Goal: Feedback & Contribution: Contribute content

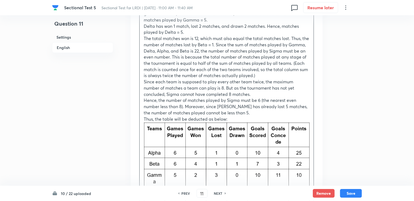
scroll to position [945, 0]
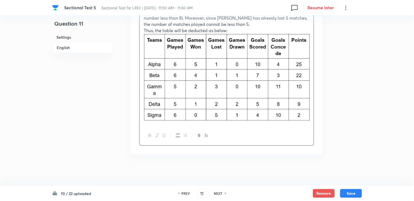
click at [148, 120] on p at bounding box center [227, 78] width 166 height 89
click at [310, 107] on div "Gamma has 10 points without having drawn a match and has lost 3 matches as give…" at bounding box center [227, 19] width 174 height 213
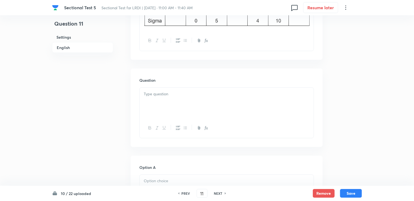
scroll to position [345, 0]
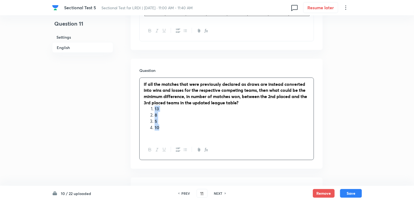
drag, startPoint x: 153, startPoint y: 109, endPoint x: 164, endPoint y: 126, distance: 19.9
click at [164, 126] on ol "13 8 5 10" at bounding box center [227, 118] width 166 height 25
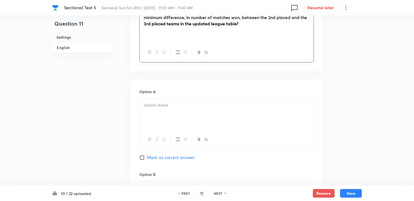
scroll to position [427, 0]
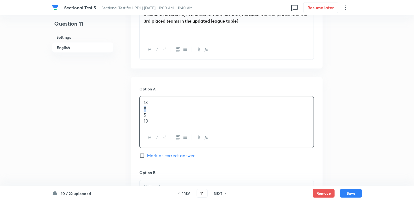
drag, startPoint x: 143, startPoint y: 108, endPoint x: 152, endPoint y: 109, distance: 9.6
click at [152, 109] on div "13 8 5 10" at bounding box center [227, 111] width 174 height 31
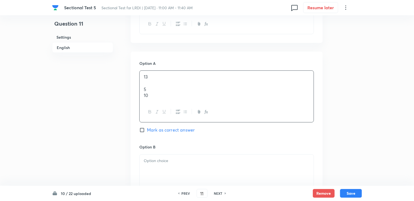
scroll to position [454, 0]
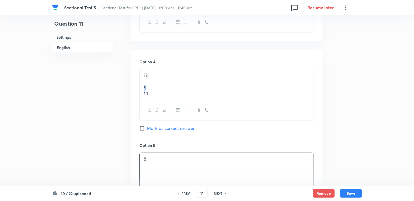
drag, startPoint x: 145, startPoint y: 87, endPoint x: 153, endPoint y: 89, distance: 7.9
click at [153, 89] on div "13 5 10" at bounding box center [227, 84] width 174 height 31
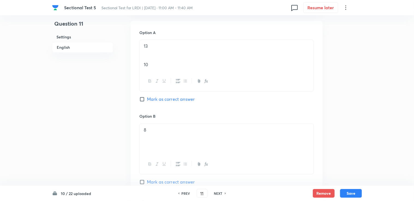
scroll to position [481, 0]
drag, startPoint x: 144, startPoint y: 69, endPoint x: 152, endPoint y: 69, distance: 7.9
click at [153, 69] on p "10" at bounding box center [227, 67] width 166 height 6
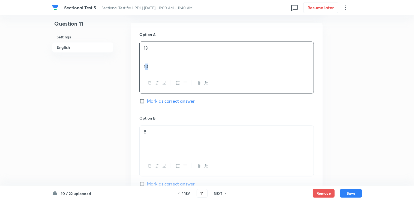
click at [149, 67] on p "10" at bounding box center [227, 67] width 166 height 6
drag, startPoint x: 149, startPoint y: 67, endPoint x: 134, endPoint y: 67, distance: 15.8
click at [134, 67] on div "Option A 13 10 Mark as correct answer Option B 8 [PERSON_NAME] as correct answe…" at bounding box center [227, 192] width 192 height 339
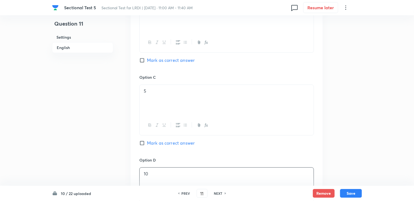
scroll to position [612, 0]
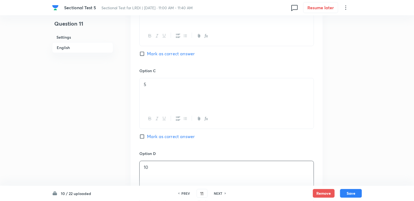
click at [161, 132] on div "Option C 5 Mark as correct answer" at bounding box center [226, 109] width 174 height 83
click at [166, 136] on span "Mark as correct answer" at bounding box center [171, 136] width 48 height 7
click at [147, 136] on input "Mark as correct answer" at bounding box center [143, 136] width 8 height 5
checkbox input "true"
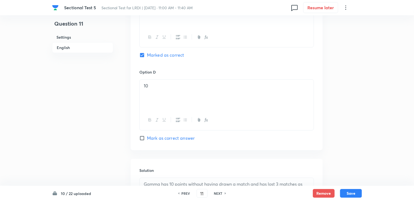
scroll to position [693, 0]
click at [346, 195] on button "Save" at bounding box center [351, 193] width 22 height 9
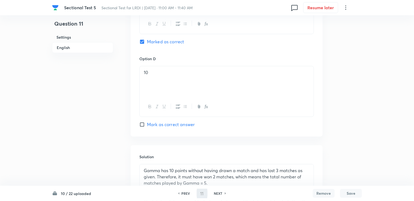
click at [330, 189] on button "Remove" at bounding box center [324, 193] width 22 height 9
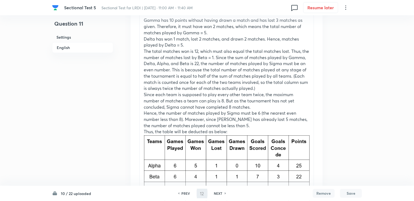
scroll to position [0, 0]
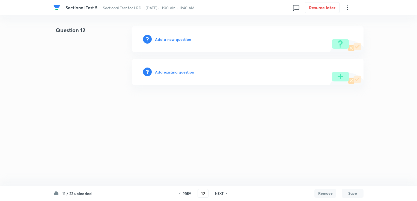
click at [188, 196] on h6 "PREV" at bounding box center [186, 193] width 8 height 5
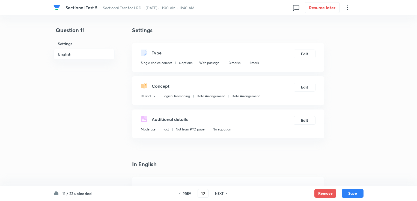
type input "11"
checkbox input "true"
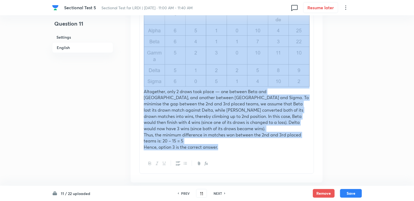
scroll to position [981, 0]
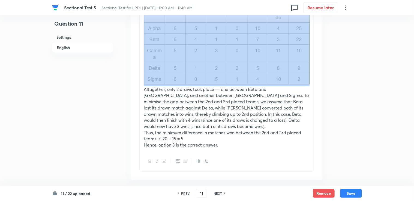
drag, startPoint x: 144, startPoint y: 47, endPoint x: 289, endPoint y: 74, distance: 147.7
click at [289, 74] on div "Gamma has 10 points without having drawn a match and has lost 3 matches as give…" at bounding box center [227, 14] width 174 height 275
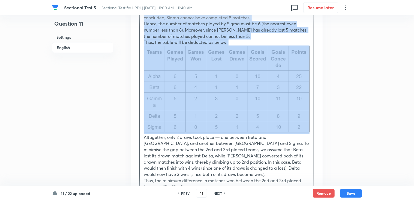
scroll to position [927, 0]
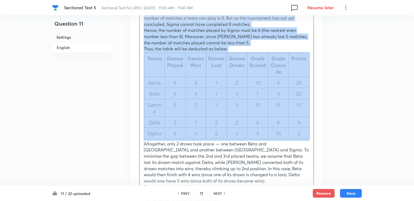
copy div "Gamma has 10 points without having drawn a match and has lost 3 matches as give…"
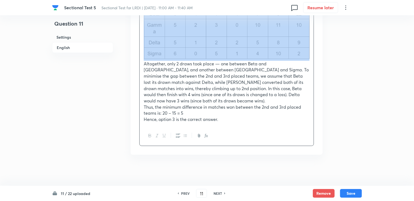
scroll to position [1007, 0]
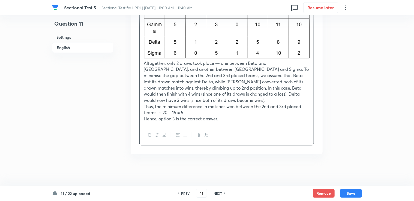
click at [217, 191] on h6 "NEXT" at bounding box center [217, 193] width 8 height 5
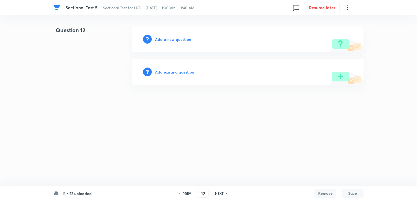
click at [181, 193] on div "PREV" at bounding box center [186, 193] width 14 height 5
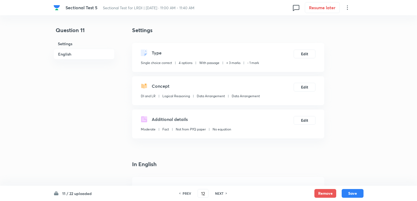
type input "11"
checkbox input "true"
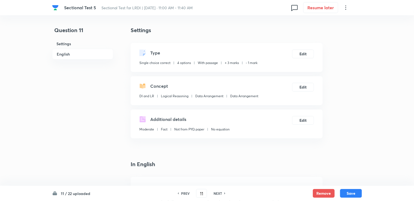
click at [181, 193] on h6 "PREV" at bounding box center [185, 193] width 8 height 5
type input "10"
checkbox input "true"
checkbox input "false"
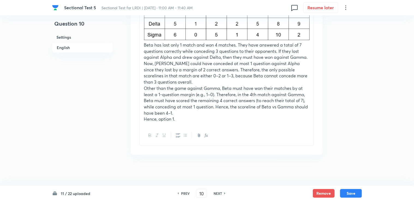
click at [218, 192] on h6 "NEXT" at bounding box center [217, 193] width 8 height 5
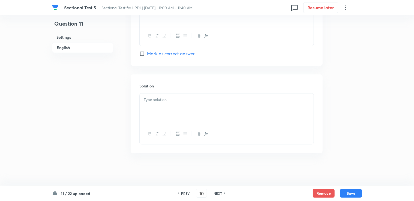
type input "11"
checkbox input "false"
checkbox input "true"
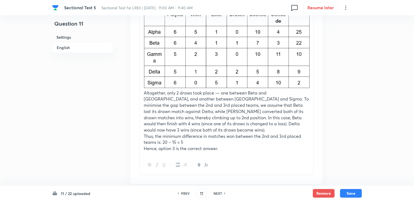
scroll to position [980, 0]
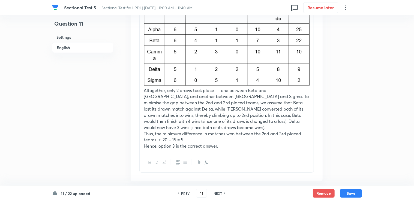
click at [219, 197] on div "PREV 11 ​ NEXT" at bounding box center [201, 193] width 70 height 9
click at [221, 194] on h6 "NEXT" at bounding box center [217, 193] width 8 height 5
type input "12"
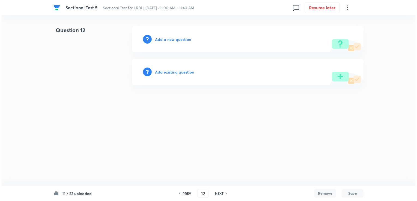
scroll to position [0, 0]
click at [174, 42] on div "Add a new question" at bounding box center [247, 39] width 231 height 26
drag, startPoint x: 174, startPoint y: 42, endPoint x: 172, endPoint y: 40, distance: 3.3
click at [172, 40] on h6 "Add a new question" at bounding box center [173, 40] width 36 height 6
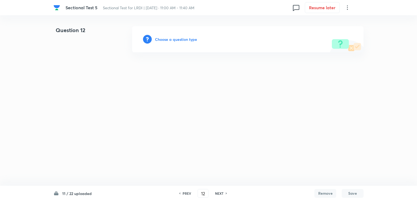
click at [172, 40] on h6 "Choose a question type" at bounding box center [176, 40] width 42 height 6
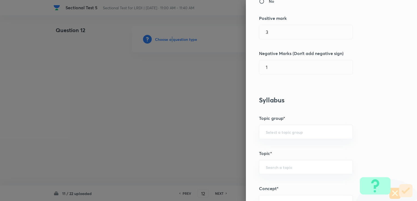
scroll to position [136, 0]
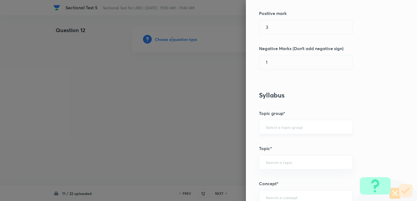
drag, startPoint x: 292, startPoint y: 134, endPoint x: 289, endPoint y: 131, distance: 3.5
click at [289, 132] on div "​" at bounding box center [306, 127] width 94 height 14
click at [288, 131] on div "​" at bounding box center [306, 127] width 94 height 14
click at [285, 125] on input "text" at bounding box center [305, 127] width 80 height 5
click at [278, 137] on li "DI and LR" at bounding box center [301, 142] width 93 height 10
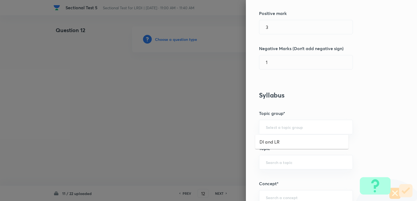
type input "DI and LR"
click at [268, 156] on div "​" at bounding box center [306, 162] width 94 height 14
click at [285, 179] on li "Logical Reasoning" at bounding box center [301, 177] width 93 height 10
type input "Logical Reasoning"
click at [278, 192] on div "​" at bounding box center [306, 197] width 94 height 14
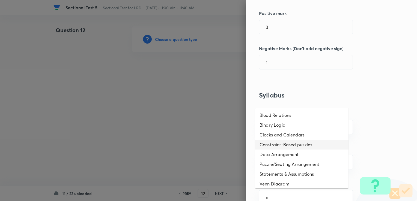
click at [277, 144] on li "Constraint-Based puzzles" at bounding box center [301, 145] width 93 height 10
type input "Constraint-Based puzzles"
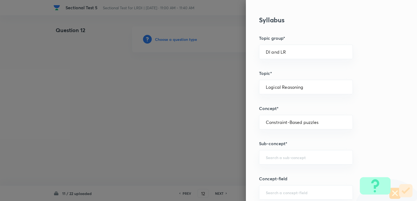
scroll to position [218, 0]
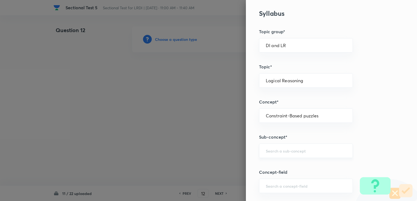
click at [283, 155] on div "​" at bounding box center [306, 151] width 94 height 14
click at [289, 166] on li "Constraint-Based Puzzles" at bounding box center [301, 166] width 93 height 10
type input "Constraint-Based Puzzles"
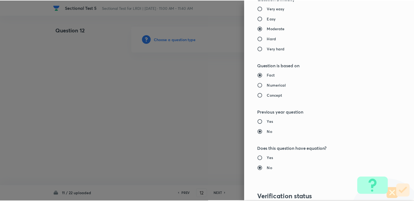
scroll to position [541, 0]
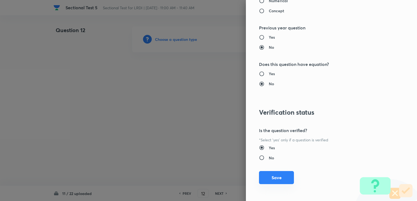
drag, startPoint x: 263, startPoint y: 182, endPoint x: 237, endPoint y: 174, distance: 27.3
click at [262, 182] on button "Save" at bounding box center [276, 177] width 35 height 13
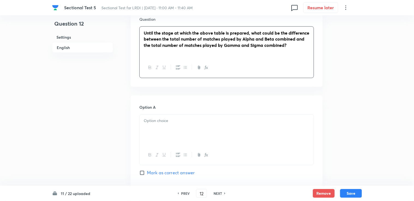
scroll to position [399, 0]
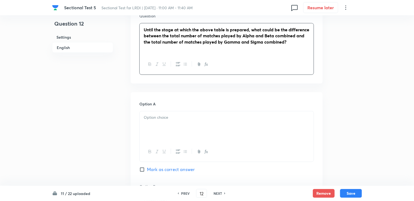
click at [151, 129] on div at bounding box center [227, 126] width 174 height 31
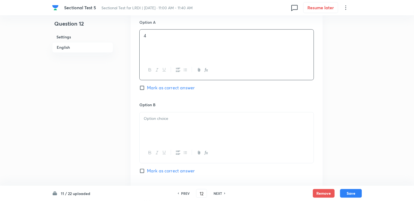
click at [155, 126] on div at bounding box center [227, 128] width 174 height 31
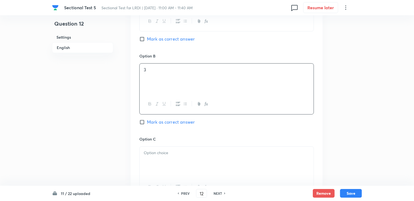
scroll to position [536, 0]
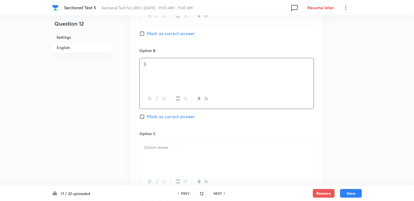
click at [157, 156] on div at bounding box center [227, 156] width 174 height 31
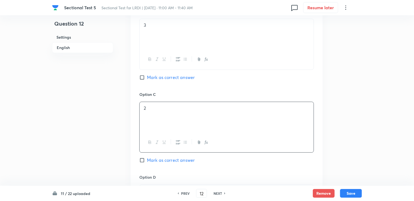
scroll to position [645, 0]
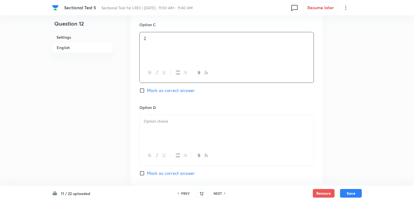
click at [160, 120] on p at bounding box center [227, 121] width 166 height 6
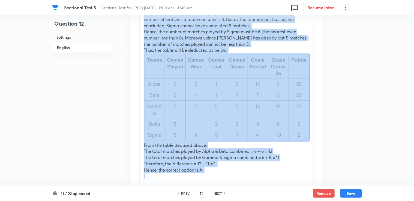
scroll to position [982, 0]
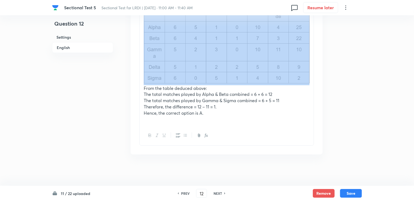
drag, startPoint x: 144, startPoint y: 101, endPoint x: 295, endPoint y: 81, distance: 152.9
click at [295, 81] on div "Gamma has 10 points without having drawn a match and has lost 3 matches as give…" at bounding box center [227, 0] width 174 height 250
click at [353, 190] on button "Save" at bounding box center [351, 193] width 22 height 9
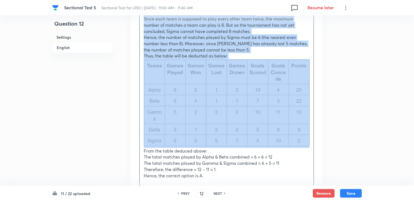
scroll to position [901, 0]
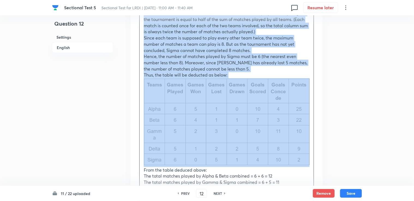
copy div "Gamma has 10 points without having drawn a match and has lost 3 matches as give…"
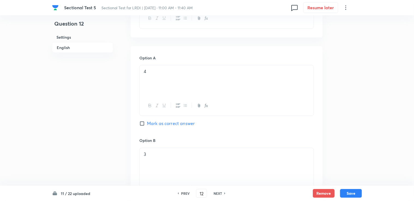
scroll to position [437, 0]
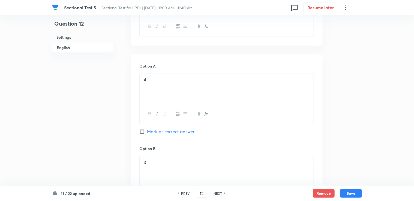
click at [148, 132] on span "Mark as correct answer" at bounding box center [171, 132] width 48 height 7
click at [147, 132] on input "Mark as correct answer" at bounding box center [143, 131] width 8 height 5
checkbox input "true"
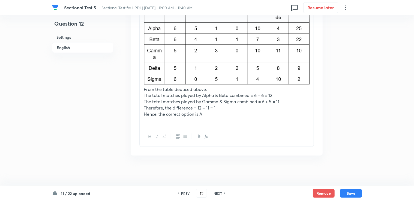
scroll to position [982, 0]
drag, startPoint x: 202, startPoint y: 113, endPoint x: 202, endPoint y: 117, distance: 4.4
click at [203, 113] on p "Hence, the correct option is A." at bounding box center [227, 113] width 166 height 6
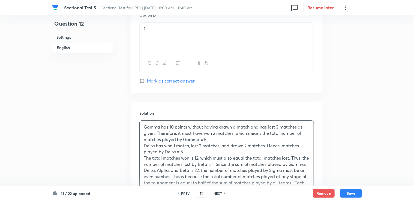
click at [159, 80] on span "Mark as correct answer" at bounding box center [171, 81] width 48 height 7
click at [147, 80] on input "Mark as correct answer" at bounding box center [143, 80] width 8 height 5
checkbox input "true"
checkbox input "false"
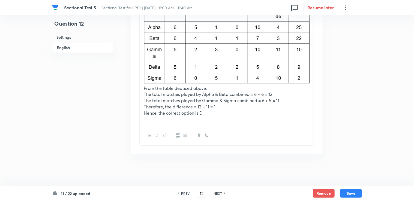
click at [351, 198] on div "11 / 22 uploaded PREV 12 ​ NEXT Remove Save" at bounding box center [207, 193] width 310 height 15
click at [351, 195] on button "Save" at bounding box center [351, 193] width 22 height 9
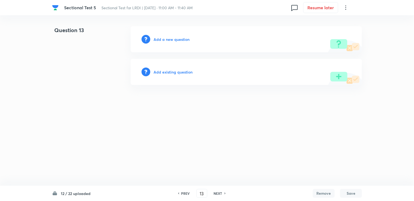
scroll to position [0, 0]
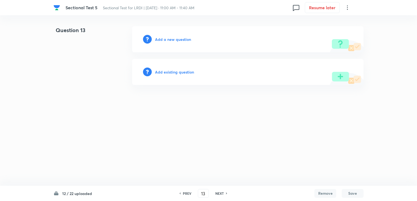
click at [186, 196] on h6 "PREV" at bounding box center [187, 193] width 8 height 5
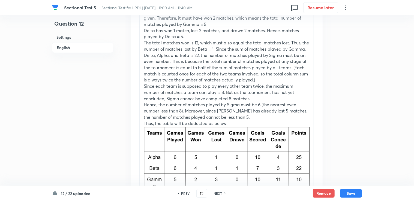
scroll to position [839, 0]
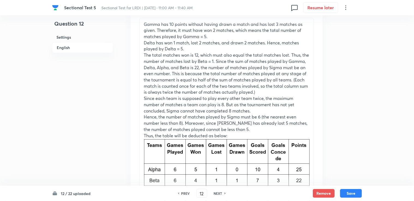
click at [224, 194] on icon at bounding box center [225, 193] width 2 height 3
type input "13"
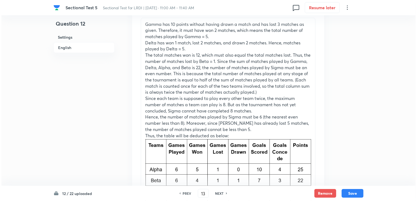
scroll to position [0, 0]
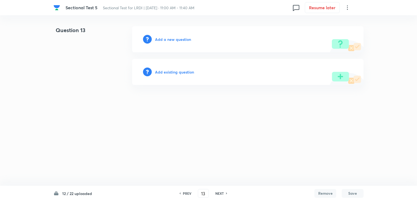
click at [183, 42] on h6 "Add a new question" at bounding box center [173, 40] width 36 height 6
click at [183, 42] on h6 "Choose a question type" at bounding box center [176, 40] width 42 height 6
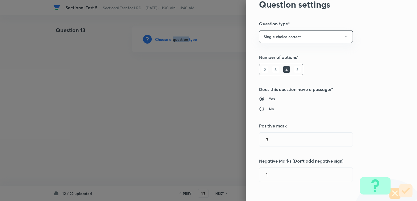
scroll to position [82, 0]
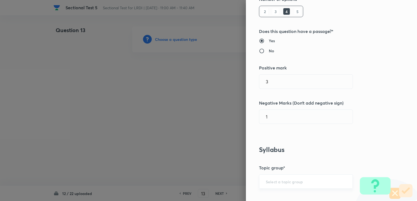
click at [272, 182] on input "text" at bounding box center [305, 181] width 80 height 5
drag, startPoint x: 268, startPoint y: 158, endPoint x: 271, endPoint y: 174, distance: 15.6
click at [271, 176] on div "​" at bounding box center [306, 181] width 94 height 14
drag, startPoint x: 272, startPoint y: 180, endPoint x: 270, endPoint y: 174, distance: 6.4
click at [271, 181] on input "text" at bounding box center [305, 181] width 80 height 5
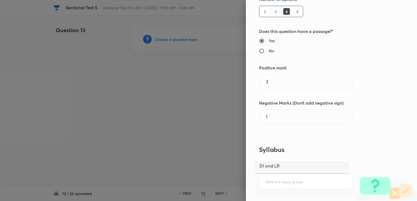
click at [269, 165] on li "DI and LR" at bounding box center [301, 166] width 93 height 10
type input "DI and LR"
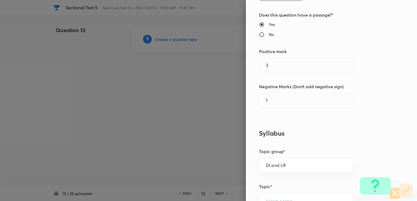
scroll to position [136, 0]
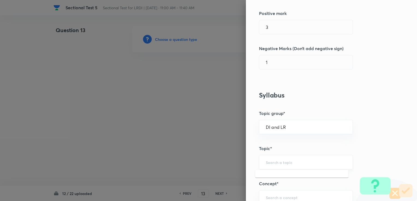
click at [273, 162] on input "text" at bounding box center [305, 162] width 80 height 5
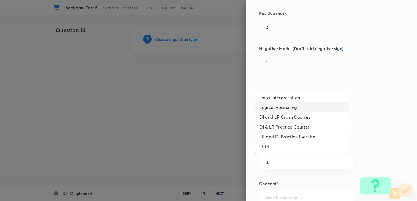
click at [276, 103] on li "Logical Reasoning" at bounding box center [301, 107] width 93 height 10
type input "Logical Reasoning"
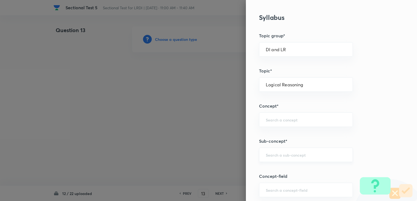
scroll to position [218, 0]
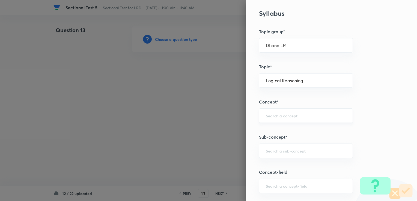
click at [273, 119] on div "​" at bounding box center [306, 115] width 94 height 14
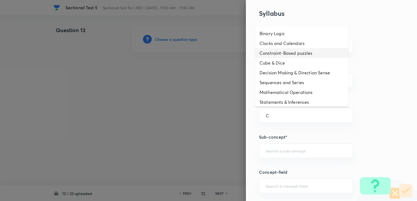
click at [273, 52] on li "Constraint-Based puzzles" at bounding box center [301, 53] width 93 height 10
type input "Constraint-Based puzzles"
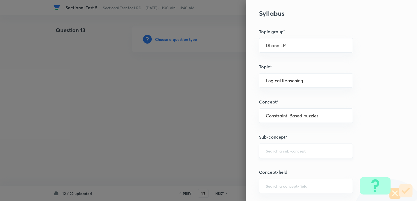
click at [280, 150] on input "text" at bounding box center [305, 150] width 80 height 5
click at [280, 163] on li "Constraint-Based Puzzles" at bounding box center [301, 166] width 93 height 10
type input "Constraint-Based Puzzles"
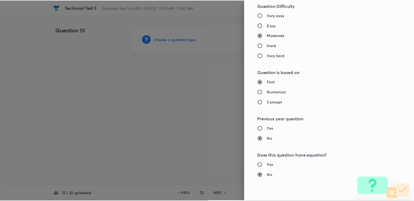
scroll to position [541, 0]
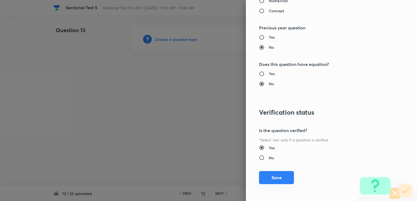
click at [263, 177] on button "Save" at bounding box center [276, 177] width 35 height 13
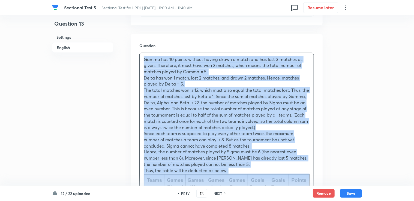
scroll to position [518, 0]
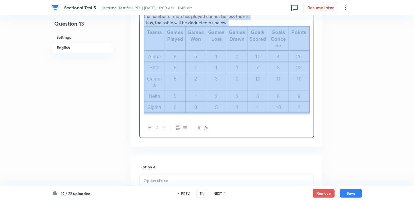
drag, startPoint x: 141, startPoint y: 75, endPoint x: 333, endPoint y: 92, distance: 192.7
click at [333, 92] on div "Question 13 Settings English Settings Type Single choice correct 4 options With…" at bounding box center [207, 55] width 310 height 1095
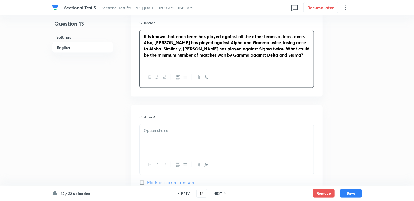
scroll to position [400, 0]
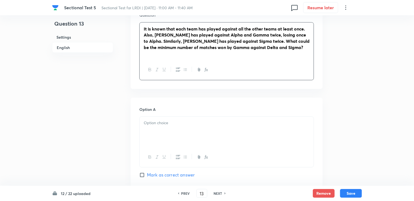
click at [158, 126] on div at bounding box center [227, 132] width 174 height 31
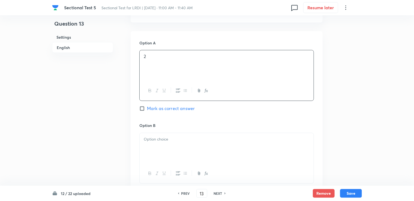
scroll to position [482, 0]
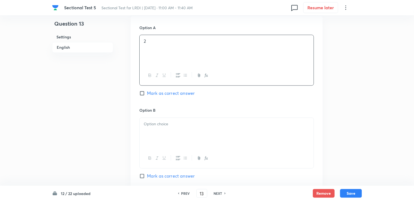
click at [156, 123] on p at bounding box center [227, 124] width 166 height 6
click at [153, 131] on div at bounding box center [227, 134] width 174 height 31
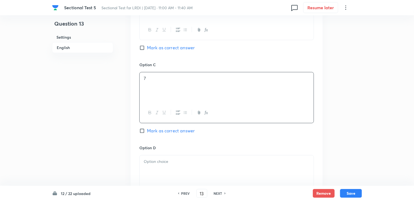
scroll to position [618, 0]
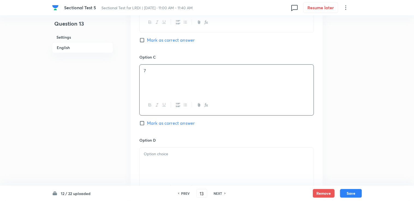
click at [148, 156] on p at bounding box center [227, 154] width 166 height 6
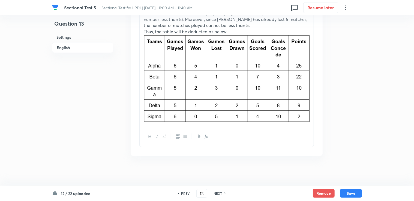
scroll to position [952, 0]
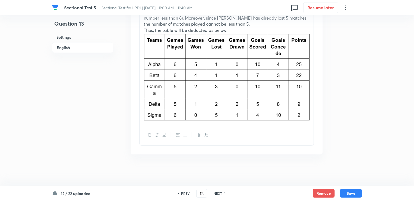
click at [309, 100] on img at bounding box center [227, 77] width 166 height 87
click at [310, 99] on div "Gamma has 10 points without having drawn a match and has lost 3 matches as give…" at bounding box center [227, 19] width 174 height 213
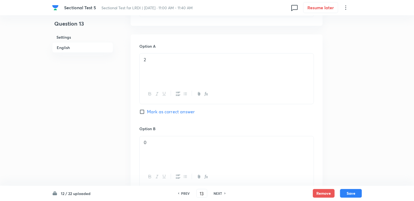
scroll to position [460, 0]
click at [150, 120] on div "Option A 2 Mark as correct answer" at bounding box center [226, 88] width 174 height 83
click at [151, 114] on span "Mark as correct answer" at bounding box center [171, 116] width 48 height 7
click at [147, 114] on input "Mark as correct answer" at bounding box center [143, 115] width 8 height 5
checkbox input "true"
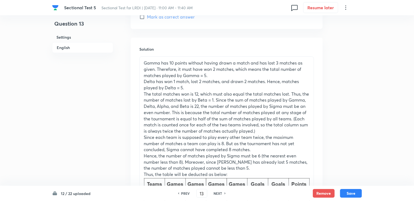
scroll to position [814, 0]
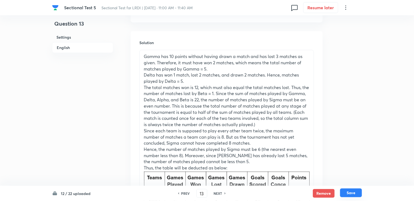
click at [357, 192] on button "Save" at bounding box center [351, 193] width 22 height 9
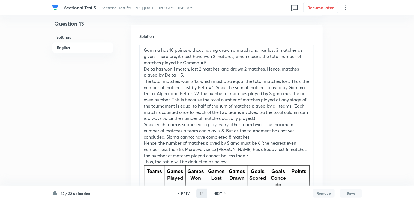
type input "14"
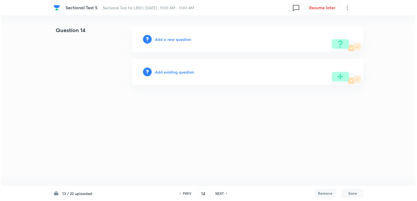
scroll to position [0, 0]
drag, startPoint x: 156, startPoint y: 45, endPoint x: 159, endPoint y: 41, distance: 4.6
click at [157, 44] on div "Add a new question" at bounding box center [247, 39] width 231 height 26
click at [159, 41] on h6 "Add a new question" at bounding box center [173, 40] width 36 height 6
click at [160, 41] on h6 "Choose a question type" at bounding box center [176, 40] width 42 height 6
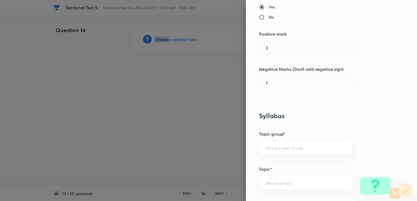
scroll to position [136, 0]
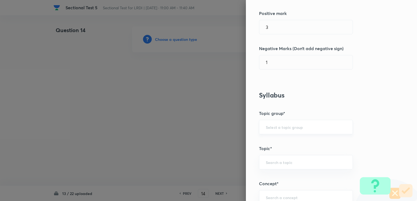
click at [273, 129] on input "text" at bounding box center [305, 127] width 80 height 5
drag, startPoint x: 270, startPoint y: 148, endPoint x: 269, endPoint y: 142, distance: 5.5
click at [270, 148] on ul "DI and LR" at bounding box center [301, 142] width 93 height 14
drag, startPoint x: 269, startPoint y: 141, endPoint x: 273, endPoint y: 162, distance: 21.2
click at [269, 143] on li "DI and LR" at bounding box center [301, 142] width 93 height 10
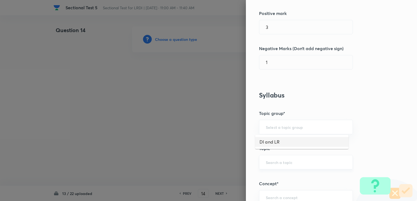
type input "DI and LR"
click at [275, 168] on div "​" at bounding box center [306, 162] width 94 height 14
click at [274, 177] on li "Logical Reasoning" at bounding box center [301, 177] width 93 height 10
type input "Logical Reasoning"
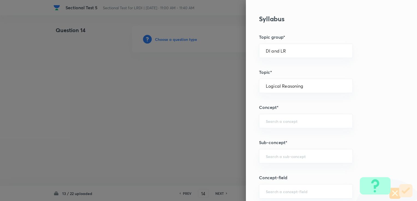
scroll to position [218, 0]
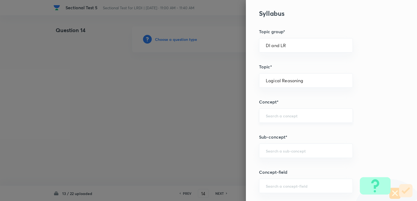
click at [279, 117] on input "text" at bounding box center [305, 115] width 80 height 5
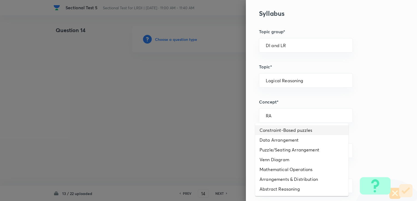
click at [279, 130] on li "Constraint-Based puzzles" at bounding box center [301, 130] width 93 height 10
type input "Constraint-Based puzzles"
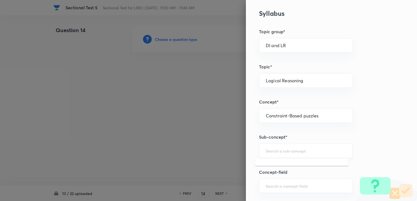
click at [271, 149] on input "text" at bounding box center [305, 150] width 80 height 5
click at [274, 170] on li "Constraint-Based Puzzles" at bounding box center [301, 166] width 93 height 10
type input "Constraint-Based Puzzles"
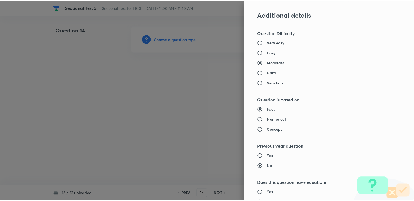
scroll to position [518, 0]
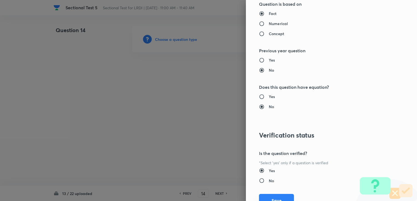
click at [265, 196] on button "Save" at bounding box center [276, 200] width 35 height 13
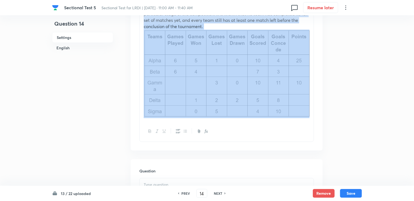
scroll to position [245, 0]
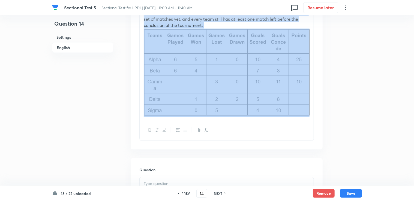
drag, startPoint x: 144, startPoint y: 94, endPoint x: 309, endPoint y: 105, distance: 165.9
click at [309, 105] on div "Answer the following questions based on the information given below. In the Nat…" at bounding box center [227, 36] width 174 height 170
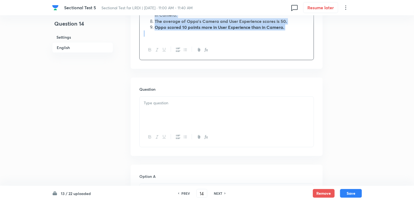
scroll to position [171, 0]
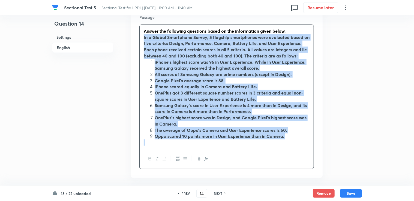
drag, startPoint x: 143, startPoint y: 92, endPoint x: 286, endPoint y: 146, distance: 153.7
click at [286, 146] on div "Answer the following questions based on the information given below. In a Globa…" at bounding box center [227, 87] width 174 height 124
click at [148, 158] on icon "button" at bounding box center [150, 159] width 4 height 4
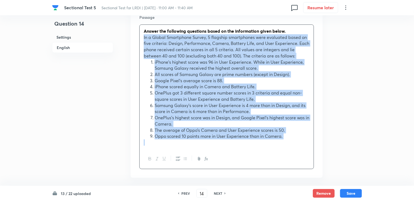
click at [263, 140] on p at bounding box center [227, 143] width 166 height 6
click at [289, 140] on p at bounding box center [227, 143] width 166 height 6
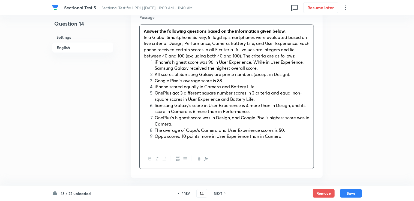
click at [288, 138] on li "Oppo scored 10 points more in User Experience than in Camera." at bounding box center [232, 136] width 155 height 6
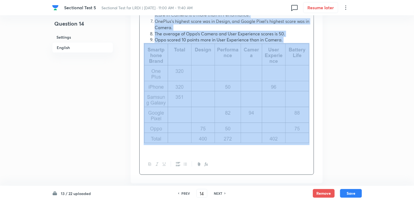
scroll to position [300, 0]
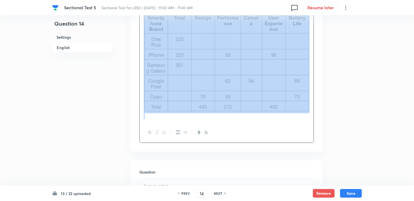
drag, startPoint x: 142, startPoint y: 38, endPoint x: 209, endPoint y: 135, distance: 118.0
click at [209, 135] on div "Answer the following questions based on the information given below. In a Globa…" at bounding box center [226, 19] width 174 height 247
copy div "Loremi dol sitametco adipiscin elits do eiu temporincid utlab etdol. Ma a Enima…"
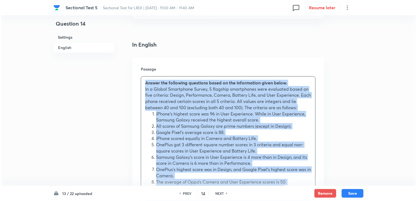
scroll to position [0, 0]
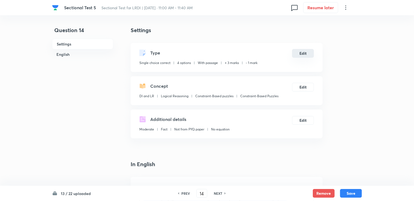
click at [301, 56] on button "Edit" at bounding box center [303, 53] width 22 height 9
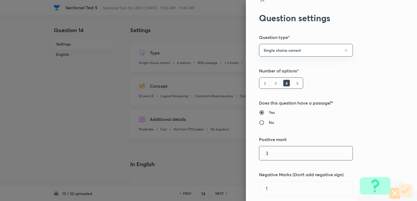
scroll to position [27, 0]
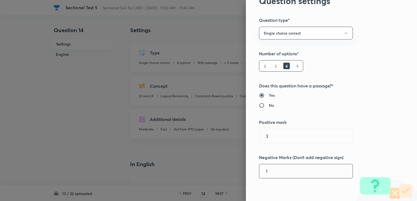
click at [269, 171] on input "1" at bounding box center [305, 171] width 93 height 14
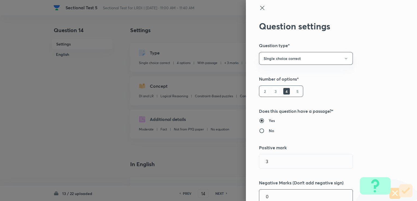
scroll to position [0, 0]
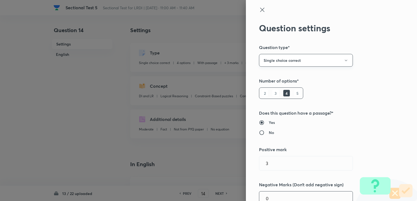
type input "0"
click at [291, 65] on button "Single choice correct" at bounding box center [306, 60] width 94 height 13
click at [267, 94] on li "Integer" at bounding box center [301, 97] width 93 height 10
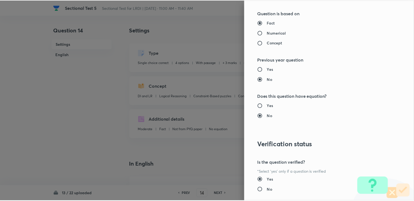
scroll to position [509, 0]
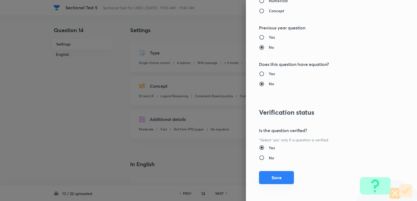
drag, startPoint x: 263, startPoint y: 184, endPoint x: 259, endPoint y: 174, distance: 10.8
click at [262, 181] on div "Question settings Question type* Integer Does this question have a passage?* Ye…" at bounding box center [331, 100] width 171 height 201
drag, startPoint x: 258, startPoint y: 179, endPoint x: 253, endPoint y: 179, distance: 4.4
click at [259, 179] on button "Save" at bounding box center [276, 178] width 35 height 13
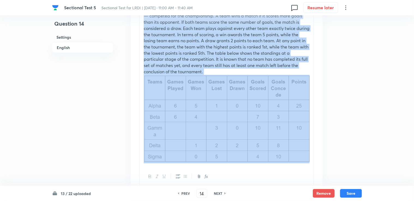
scroll to position [245, 0]
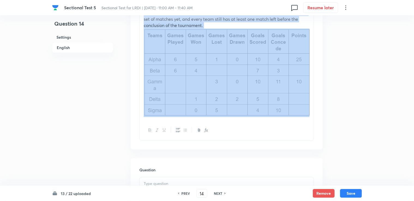
drag, startPoint x: 143, startPoint y: 120, endPoint x: 309, endPoint y: 112, distance: 166.2
click at [309, 112] on div "Answer the following questions based on the information given below. In the Nat…" at bounding box center [227, 36] width 174 height 170
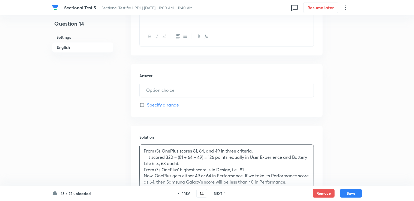
scroll to position [467, 0]
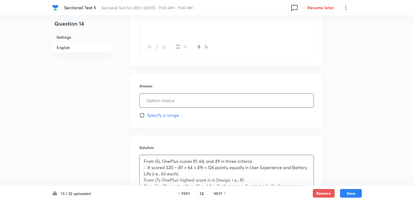
click at [146, 101] on input "text" at bounding box center [227, 101] width 174 height 14
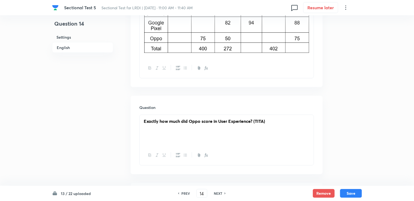
scroll to position [358, 0]
type input "55"
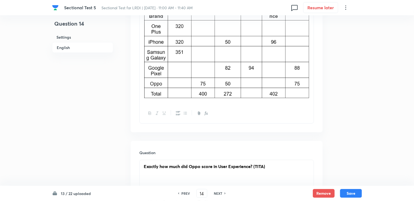
scroll to position [309, 0]
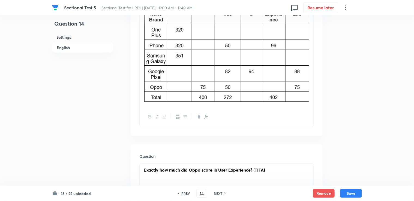
drag, startPoint x: 355, startPoint y: 193, endPoint x: 345, endPoint y: 179, distance: 17.3
click at [355, 193] on button "Save" at bounding box center [351, 193] width 22 height 9
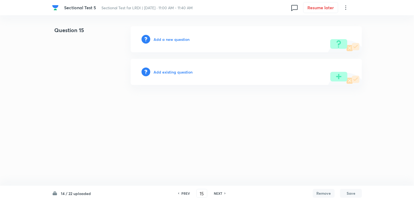
scroll to position [0, 0]
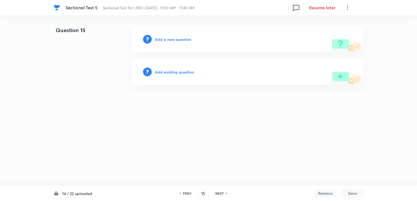
drag, startPoint x: 187, startPoint y: 197, endPoint x: 187, endPoint y: 192, distance: 4.6
click at [187, 197] on div "PREV 15 ​ NEXT" at bounding box center [203, 193] width 70 height 9
click at [187, 192] on h6 "PREV" at bounding box center [187, 193] width 8 height 5
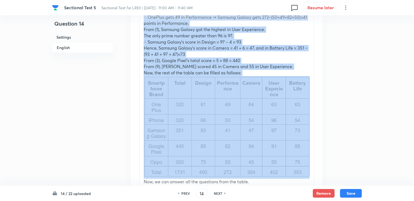
scroll to position [654, 0]
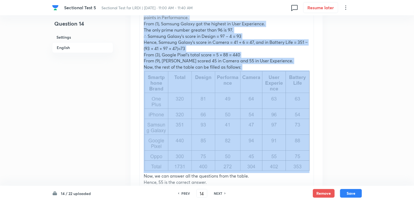
drag, startPoint x: 144, startPoint y: 81, endPoint x: 293, endPoint y: 162, distance: 169.8
click at [293, 162] on div "From (5), OnePlus scores 81, 64, and 49 in three criteria. ∴ It scored 320 − (8…" at bounding box center [227, 78] width 174 height 221
copy div "From (5), OnePlus scores 81, 64, and 49 in three criteria. ∴ It scored 320 − (8…"
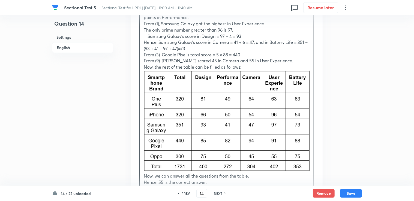
click at [217, 192] on h6 "NEXT" at bounding box center [218, 193] width 8 height 5
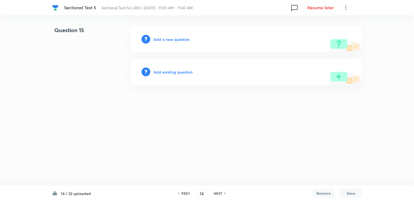
type input "15"
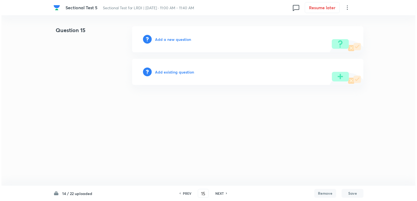
scroll to position [0, 0]
click at [165, 42] on h6 "Add a new question" at bounding box center [173, 40] width 36 height 6
click at [164, 41] on h6 "Choose a question type" at bounding box center [176, 40] width 42 height 6
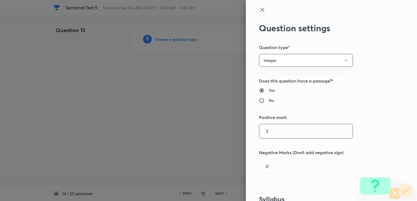
click at [185, 51] on div at bounding box center [208, 100] width 417 height 201
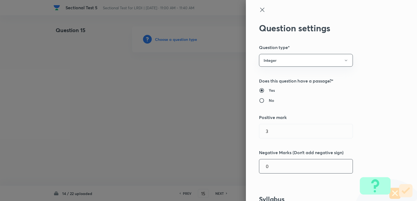
scroll to position [109, 0]
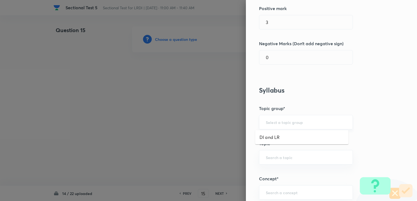
click at [283, 124] on input "text" at bounding box center [305, 122] width 80 height 5
drag, startPoint x: 270, startPoint y: 150, endPoint x: 269, endPoint y: 141, distance: 9.1
click at [270, 149] on div "Question settings Question type* Integer Does this question have a passage?* Ye…" at bounding box center [331, 100] width 171 height 201
click at [269, 141] on li "DI and LR" at bounding box center [301, 137] width 93 height 10
type input "DI and LR"
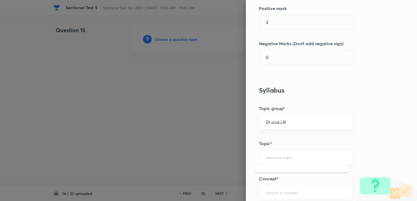
click at [268, 158] on input "text" at bounding box center [305, 157] width 80 height 5
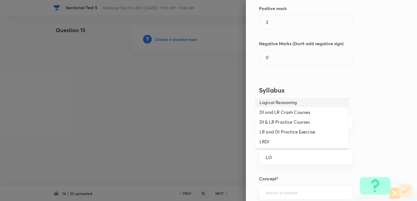
type input "LO"
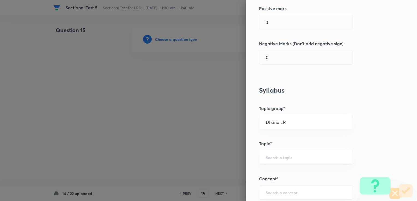
click at [279, 171] on div "Question settings Question type* Integer Does this question have a passage?* Ye…" at bounding box center [331, 100] width 171 height 201
click at [277, 159] on input "text" at bounding box center [305, 157] width 80 height 5
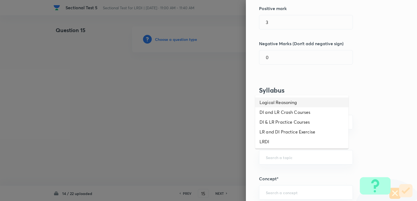
drag, startPoint x: 275, startPoint y: 104, endPoint x: 275, endPoint y: 110, distance: 6.0
click at [275, 105] on li "Logical Reasoning" at bounding box center [301, 103] width 93 height 10
type input "Logical Reasoning"
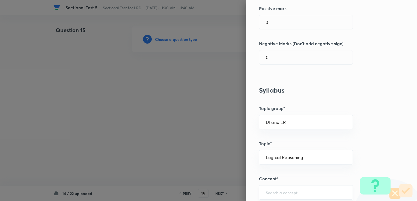
drag, startPoint x: 280, startPoint y: 186, endPoint x: 279, endPoint y: 190, distance: 3.4
click at [280, 187] on div "​" at bounding box center [306, 192] width 94 height 14
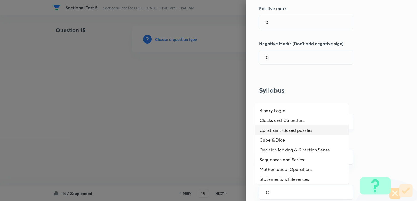
click at [274, 129] on li "Constraint-Based puzzles" at bounding box center [301, 130] width 93 height 10
type input "Constraint-Based puzzles"
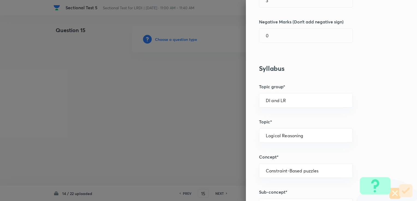
scroll to position [191, 0]
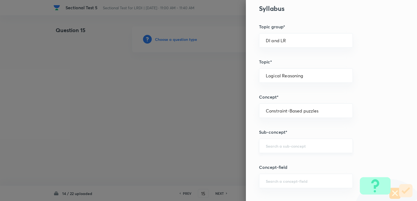
click at [271, 142] on div "​" at bounding box center [306, 146] width 94 height 14
click at [270, 146] on input "text" at bounding box center [305, 145] width 80 height 5
type input "X"
click at [278, 161] on li "Constraint-Based Puzzles" at bounding box center [301, 161] width 93 height 10
type input "Constraint-Based Puzzles"
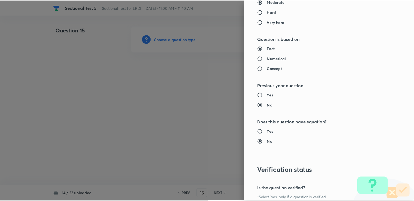
scroll to position [509, 0]
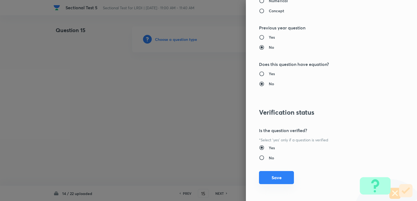
click at [262, 173] on button "Save" at bounding box center [276, 177] width 35 height 13
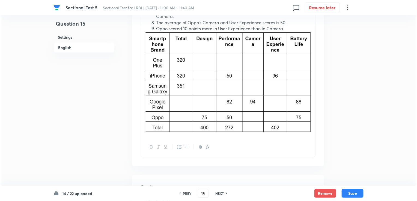
scroll to position [354, 0]
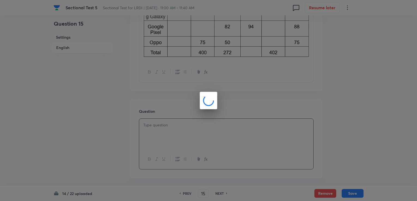
click at [196, 125] on div at bounding box center [208, 100] width 417 height 201
drag, startPoint x: 203, startPoint y: 96, endPoint x: 12, endPoint y: 49, distance: 197.3
click at [201, 95] on div at bounding box center [208, 100] width 17 height 17
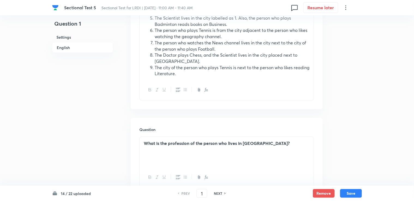
scroll to position [273, 0]
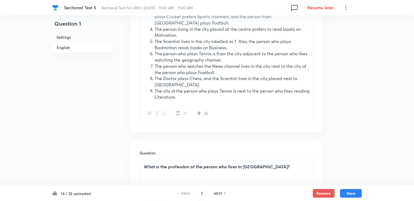
click at [216, 195] on h6 "NEXT" at bounding box center [218, 193] width 8 height 5
type input "2"
checkbox input "false"
checkbox input "true"
click at [216, 195] on h6 "NEXT" at bounding box center [218, 193] width 8 height 5
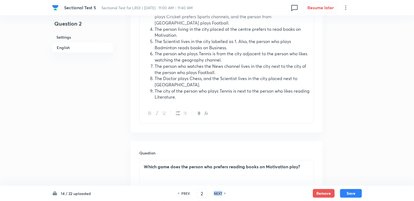
type input "3"
checkbox input "false"
click at [216, 195] on h6 "NEXT" at bounding box center [218, 193] width 8 height 5
checkbox input "false"
type input "4"
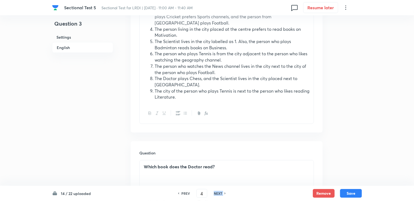
checkbox input "true"
click at [216, 195] on h6 "NEXT" at bounding box center [218, 193] width 8 height 5
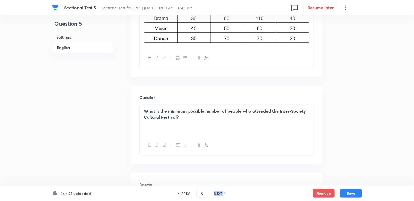
click at [216, 195] on h6 "NEXT" at bounding box center [218, 193] width 8 height 5
type input "6"
type input "140"
click at [216, 195] on h6 "NEXT" at bounding box center [218, 193] width 8 height 5
type input "7"
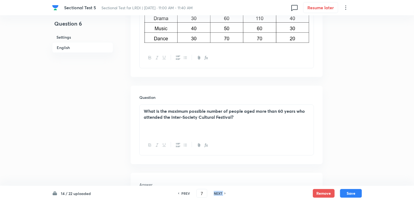
type input "220"
click at [216, 195] on h6 "NEXT" at bounding box center [218, 193] width 8 height 5
type input "10"
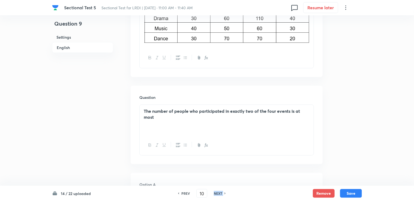
checkbox input "false"
checkbox input "true"
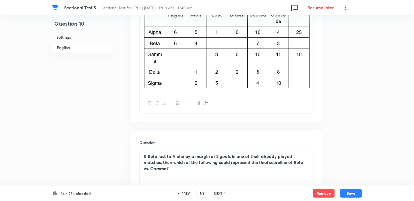
click at [216, 195] on h6 "NEXT" at bounding box center [218, 193] width 8 height 5
type input "11"
checkbox input "false"
checkbox input "true"
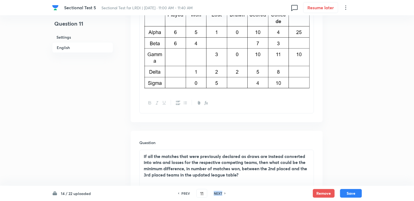
click at [216, 195] on h6 "NEXT" at bounding box center [218, 193] width 8 height 5
type input "12"
checkbox input "false"
checkbox input "true"
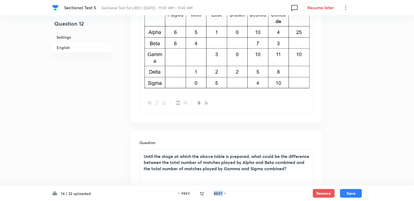
click at [216, 195] on h6 "NEXT" at bounding box center [218, 193] width 8 height 5
type input "13"
checkbox input "false"
checkbox input "true"
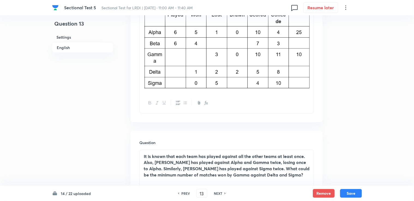
click at [215, 195] on h6 "NEXT" at bounding box center [218, 193] width 8 height 5
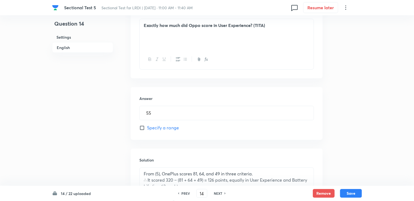
scroll to position [518, 0]
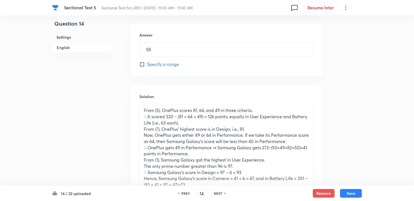
click at [216, 194] on h6 "NEXT" at bounding box center [218, 193] width 8 height 5
type input "15"
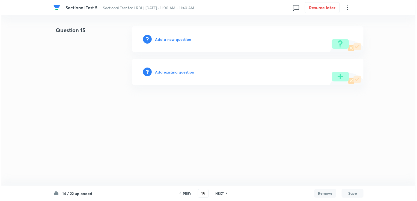
scroll to position [0, 0]
click at [165, 39] on h6 "Add a new question" at bounding box center [173, 40] width 36 height 6
click at [187, 41] on h6 "Choose a question type" at bounding box center [176, 40] width 42 height 6
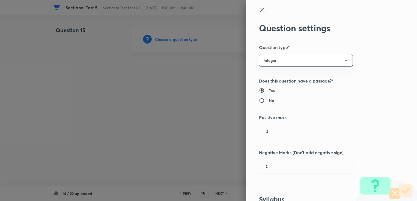
click at [187, 41] on div at bounding box center [208, 100] width 417 height 201
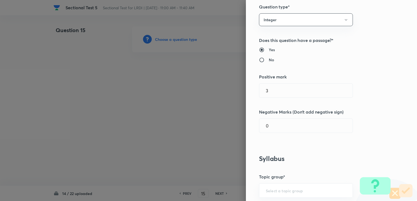
scroll to position [109, 0]
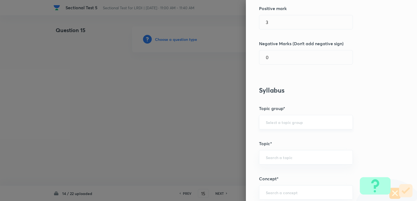
click at [280, 122] on input "text" at bounding box center [305, 122] width 80 height 5
click at [279, 135] on li "DI and LR" at bounding box center [301, 137] width 93 height 10
type input "DI and LR"
click at [274, 151] on div "​" at bounding box center [306, 157] width 94 height 14
click at [270, 171] on li "Logical Reasoning" at bounding box center [301, 172] width 93 height 10
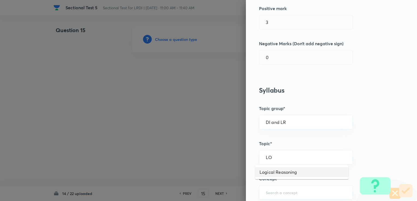
type input "Logical Reasoning"
click at [271, 192] on input "text" at bounding box center [305, 192] width 80 height 5
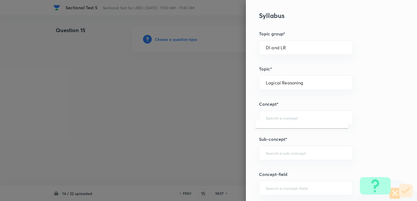
scroll to position [191, 0]
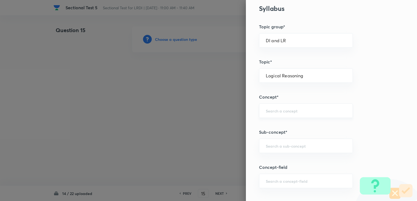
click at [272, 110] on input "text" at bounding box center [305, 110] width 80 height 5
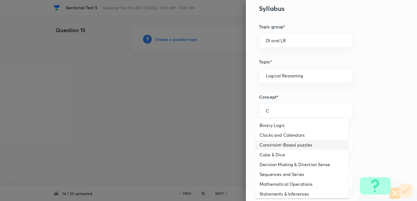
click at [278, 143] on li "Constraint-Based puzzles" at bounding box center [301, 145] width 93 height 10
type input "Constraint-Based puzzles"
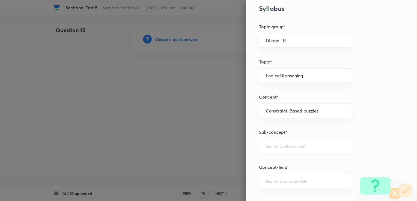
click at [277, 140] on div "​" at bounding box center [306, 146] width 94 height 14
click at [286, 161] on li "Constraint-Based Puzzles" at bounding box center [301, 161] width 93 height 10
type input "Constraint-Based Puzzles"
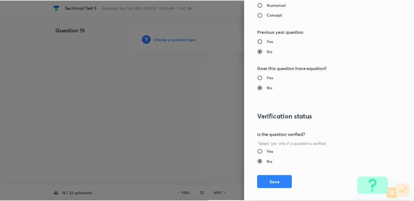
scroll to position [509, 0]
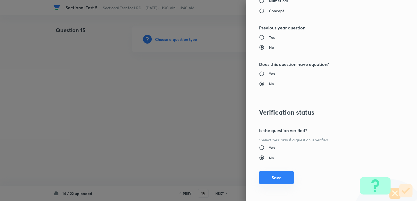
click at [269, 178] on button "Save" at bounding box center [276, 177] width 35 height 13
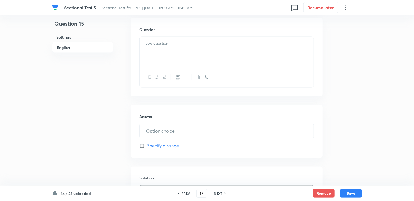
scroll to position [433, 0]
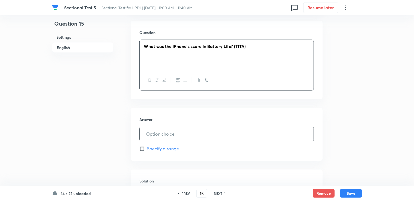
drag, startPoint x: 167, startPoint y: 131, endPoint x: 162, endPoint y: 119, distance: 12.6
click at [166, 131] on input "text" at bounding box center [227, 134] width 174 height 14
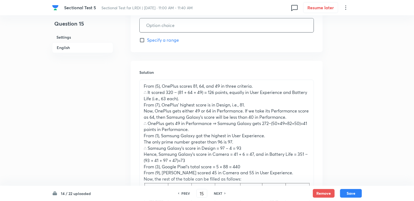
scroll to position [678, 0]
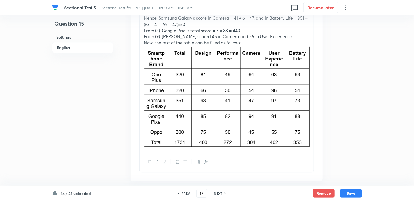
click at [310, 127] on div "From (5), OnePlus scores 81, 64, and 49 in three criteria. ∴ It scored 320 − (8…" at bounding box center [227, 48] width 174 height 209
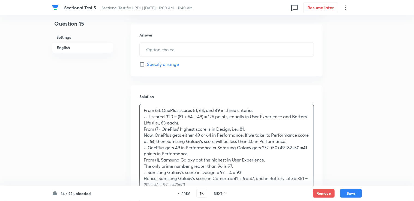
scroll to position [515, 0]
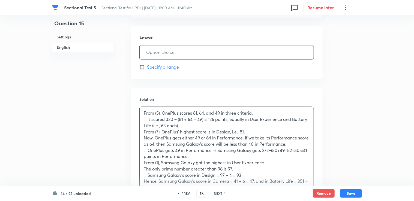
click at [160, 58] on input "text" at bounding box center [227, 53] width 174 height 14
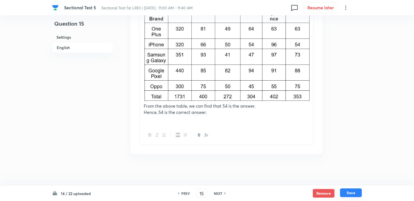
type input "54"
click at [348, 190] on button "Save" at bounding box center [351, 193] width 22 height 9
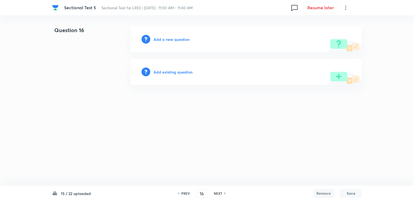
scroll to position [0, 0]
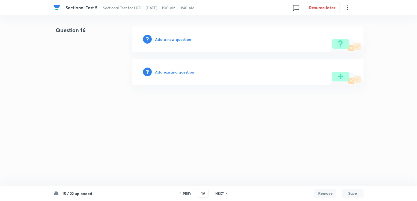
click at [183, 194] on h6 "PREV" at bounding box center [187, 193] width 8 height 5
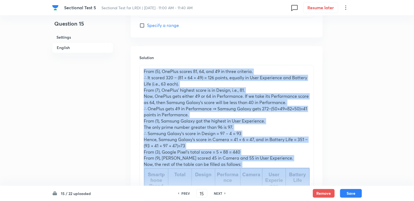
scroll to position [654, 0]
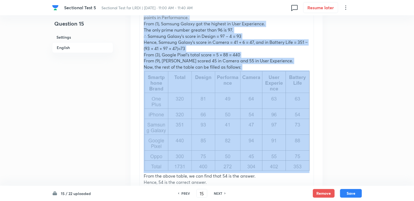
drag, startPoint x: 143, startPoint y: 83, endPoint x: 261, endPoint y: 157, distance: 139.7
click at [261, 157] on div "From (5), OnePlus scores 81, 64, and 49 in three criteria. ∴ It scored 320 − (8…" at bounding box center [227, 78] width 174 height 221
copy div "From (5), OnePlus scores 81, 64, and 49 in three criteria. ∴ It scored 320 − (8…"
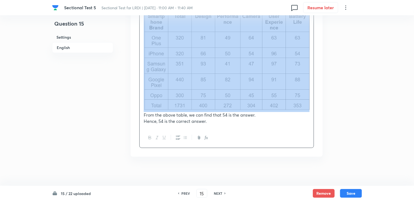
scroll to position [718, 0]
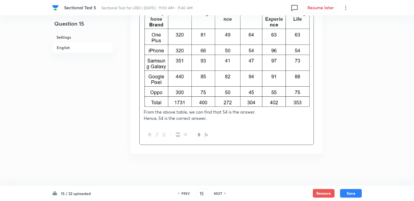
click at [219, 195] on h6 "NEXT" at bounding box center [218, 193] width 8 height 5
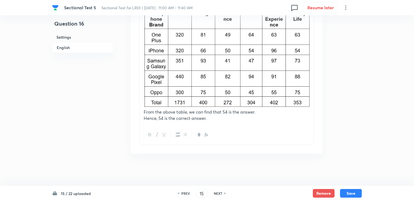
type input "16"
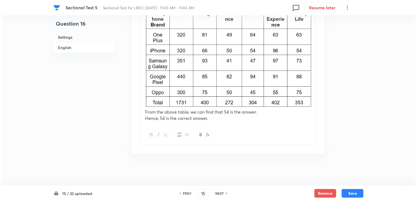
scroll to position [0, 0]
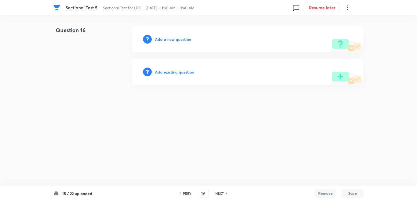
click at [188, 38] on h6 "Add a new question" at bounding box center [173, 40] width 36 height 6
click at [187, 38] on h6 "Choose a question type" at bounding box center [176, 40] width 42 height 6
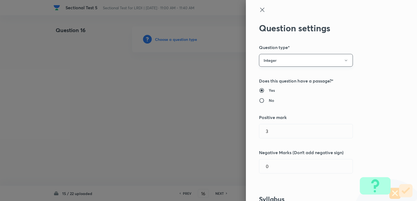
click at [295, 61] on button "Integer" at bounding box center [306, 60] width 94 height 13
click at [291, 73] on li "Single choice correct" at bounding box center [301, 77] width 93 height 10
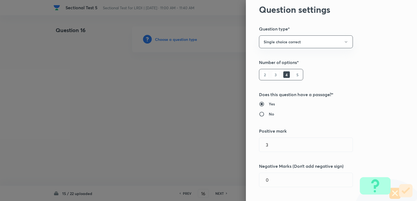
scroll to position [82, 0]
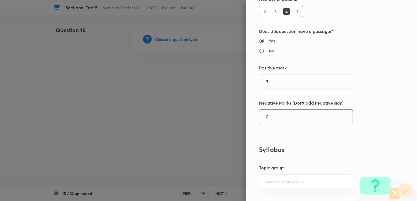
click at [286, 115] on input "0" at bounding box center [305, 117] width 93 height 14
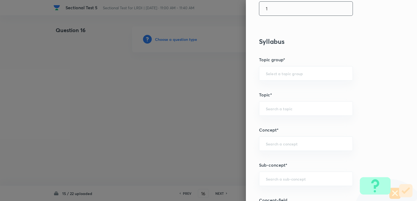
scroll to position [191, 0]
click at [273, 78] on div "​" at bounding box center [306, 72] width 94 height 14
type input "1"
click at [271, 73] on input "text" at bounding box center [305, 72] width 80 height 5
drag, startPoint x: 268, startPoint y: 88, endPoint x: 268, endPoint y: 101, distance: 12.8
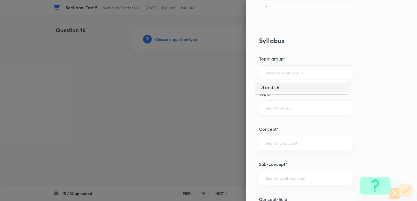
click at [268, 88] on li "DI and LR" at bounding box center [301, 88] width 93 height 10
type input "DI and LR"
click at [268, 107] on input "text" at bounding box center [305, 107] width 80 height 5
click at [273, 120] on li "Logical Reasoning" at bounding box center [301, 123] width 93 height 10
type input "Logical Reasoning"
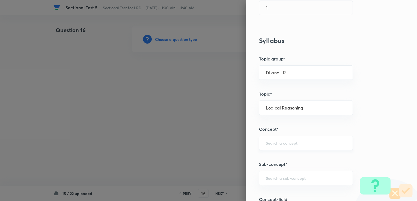
click at [273, 141] on input "text" at bounding box center [305, 142] width 80 height 5
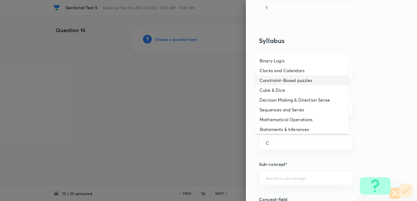
click at [277, 79] on li "Constraint-Based puzzles" at bounding box center [301, 81] width 93 height 10
type input "Constraint-Based puzzles"
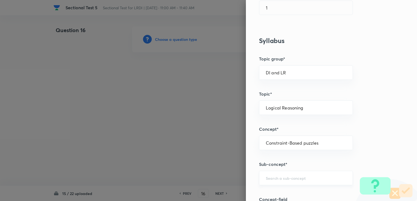
click at [280, 178] on input "text" at bounding box center [305, 178] width 80 height 5
click at [285, 166] on li "Constraint-Based Puzzles" at bounding box center [301, 162] width 93 height 10
type input "Constraint-Based Puzzles"
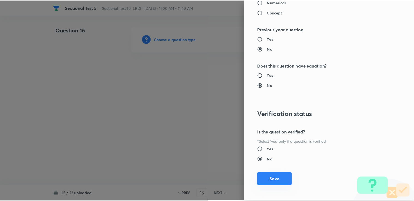
scroll to position [541, 0]
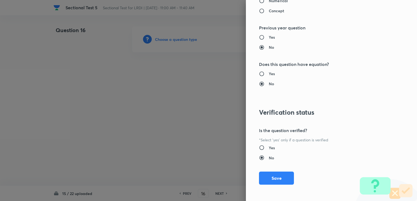
drag, startPoint x: 274, startPoint y: 177, endPoint x: 266, endPoint y: 168, distance: 11.6
click at [273, 176] on button "Save" at bounding box center [276, 178] width 35 height 13
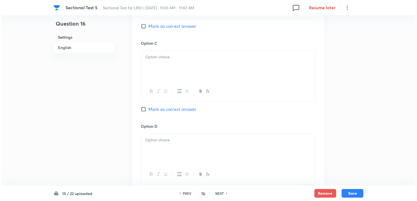
scroll to position [763, 0]
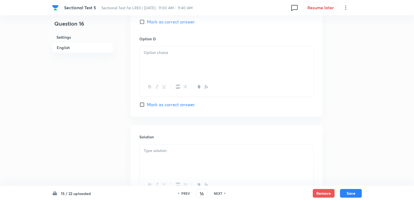
drag, startPoint x: 164, startPoint y: 139, endPoint x: 161, endPoint y: 153, distance: 13.7
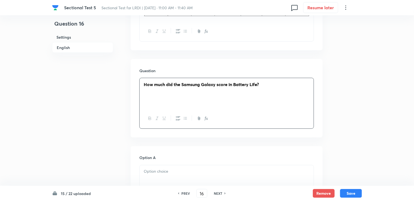
scroll to position [446, 0]
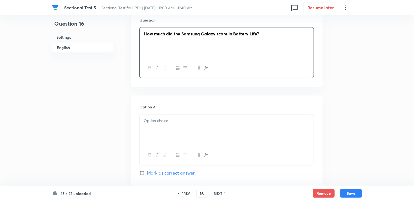
click at [158, 122] on p at bounding box center [227, 121] width 166 height 6
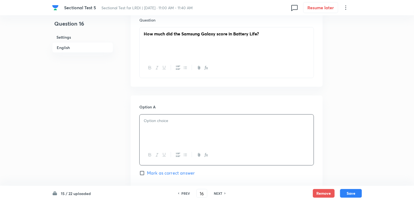
click at [175, 134] on div at bounding box center [227, 130] width 174 height 31
click at [157, 120] on p "53" at bounding box center [227, 121] width 166 height 6
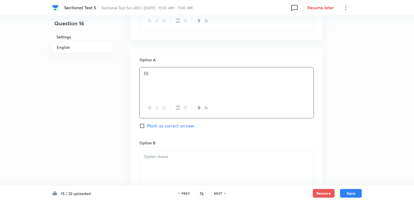
scroll to position [500, 0]
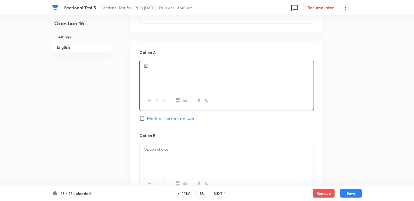
click at [162, 158] on div at bounding box center [227, 158] width 174 height 31
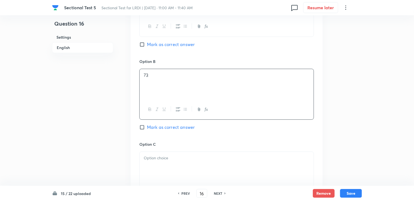
scroll to position [582, 0]
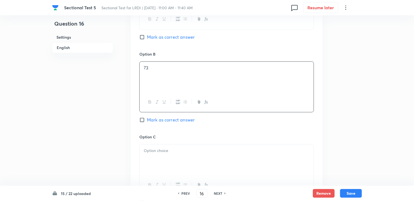
click at [161, 154] on div at bounding box center [227, 159] width 174 height 31
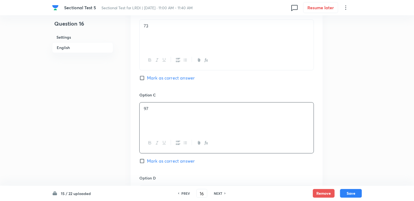
scroll to position [636, 0]
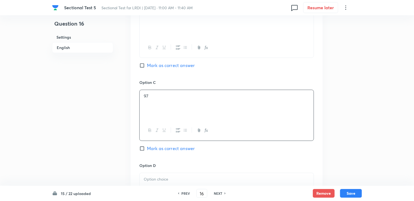
click at [153, 176] on p at bounding box center [227, 179] width 166 height 6
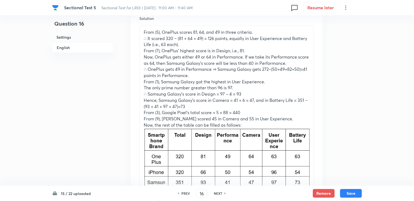
scroll to position [991, 0]
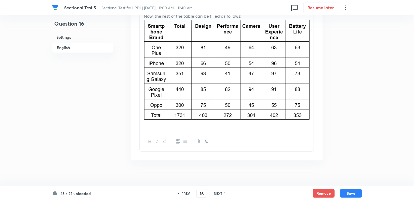
click at [152, 126] on p at bounding box center [227, 125] width 166 height 6
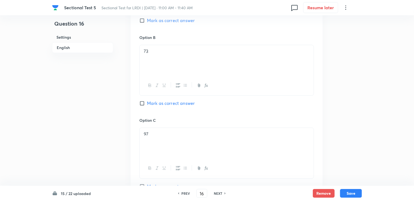
scroll to position [582, 0]
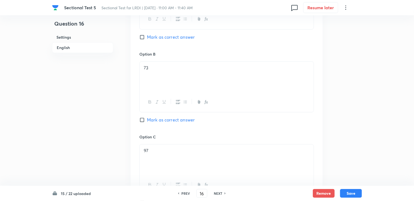
click at [163, 115] on div "Option B 73 Mark as correct answer" at bounding box center [226, 92] width 174 height 83
click at [160, 120] on span "Mark as correct answer" at bounding box center [171, 120] width 48 height 7
click at [147, 120] on input "Mark as correct answer" at bounding box center [143, 119] width 8 height 5
checkbox input "true"
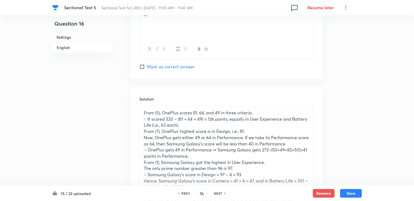
scroll to position [964, 0]
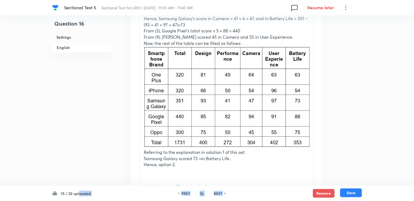
click at [348, 192] on button "Save" at bounding box center [351, 193] width 22 height 9
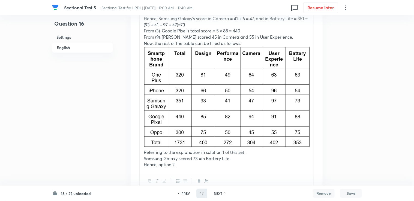
scroll to position [0, 0]
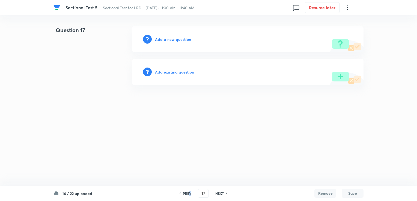
click at [189, 189] on div "16 / 22 uploaded PREV 17 ​ NEXT Remove Save" at bounding box center [208, 193] width 310 height 15
click at [188, 192] on h6 "PREV" at bounding box center [187, 193] width 8 height 5
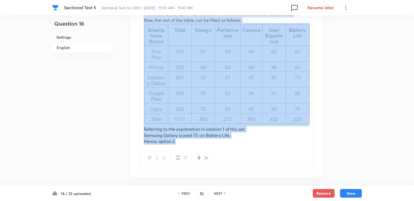
scroll to position [1009, 0]
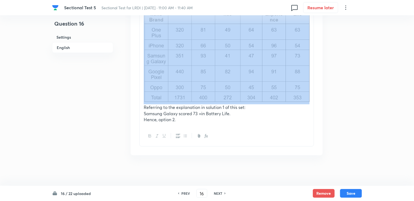
drag, startPoint x: 141, startPoint y: 151, endPoint x: 254, endPoint y: 93, distance: 127.0
click at [254, 93] on div "From (5), OnePlus scores 81, 64, and 49 in three criteria. ∴ It scored 320 − (8…" at bounding box center [227, 12] width 174 height 227
copy div "From (5), OnePlus scores 81, 64, and 49 in three criteria. ∴ It scored 320 − (8…"
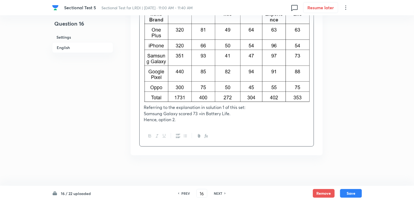
click at [222, 194] on h6 "NEXT" at bounding box center [218, 193] width 8 height 5
type input "17"
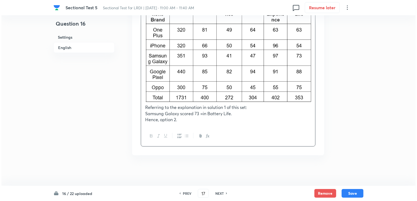
scroll to position [0, 0]
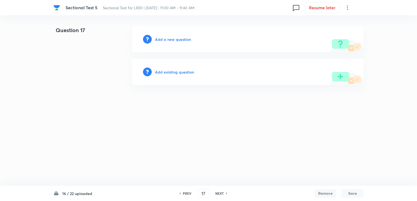
click at [165, 32] on div "Add a new question" at bounding box center [247, 39] width 231 height 26
click at [167, 41] on h6 "Add a new question" at bounding box center [173, 40] width 36 height 6
click at [167, 41] on h6 "Choose a question type" at bounding box center [176, 40] width 42 height 6
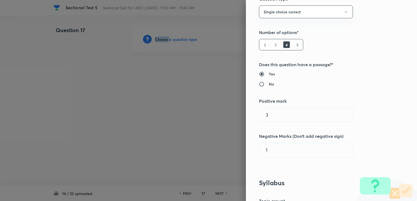
scroll to position [136, 0]
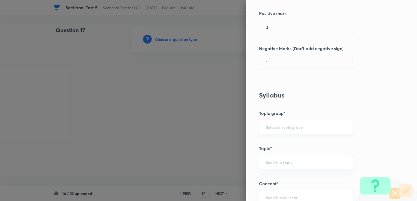
drag, startPoint x: 290, startPoint y: 128, endPoint x: 287, endPoint y: 124, distance: 5.1
click at [289, 128] on input "text" at bounding box center [305, 127] width 80 height 5
click at [282, 138] on li "DI and LR" at bounding box center [301, 142] width 93 height 10
type input "DI and LR"
click at [284, 163] on input "text" at bounding box center [305, 162] width 80 height 5
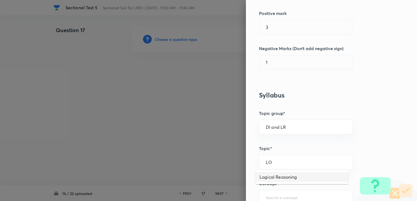
drag, startPoint x: 279, startPoint y: 173, endPoint x: 277, endPoint y: 179, distance: 6.7
click at [279, 173] on li "Logical Reasoning" at bounding box center [301, 177] width 93 height 10
type input "Logical Reasoning"
drag, startPoint x: 274, startPoint y: 185, endPoint x: 273, endPoint y: 190, distance: 5.4
click at [273, 188] on div "Question settings Question type* Single choice correct Number of options* 2 3 4…" at bounding box center [331, 100] width 171 height 201
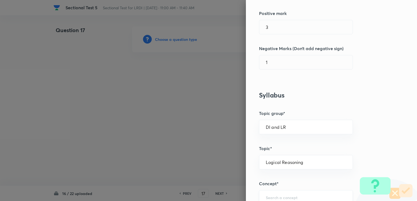
click at [271, 194] on div "​" at bounding box center [306, 197] width 94 height 14
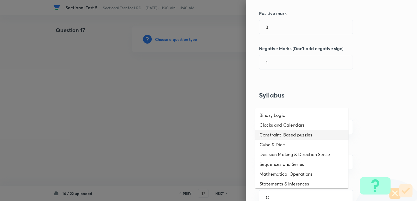
click at [283, 130] on li "Constraint-Based puzzles" at bounding box center [301, 135] width 93 height 10
type input "Constraint-Based puzzles"
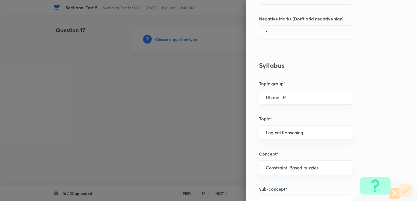
scroll to position [245, 0]
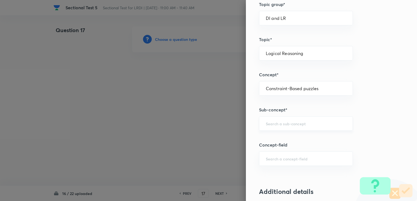
click at [273, 121] on input "text" at bounding box center [305, 123] width 80 height 5
click at [288, 139] on li "Constraint-Based Puzzles" at bounding box center [301, 138] width 93 height 10
type input "Constraint-Based Puzzles"
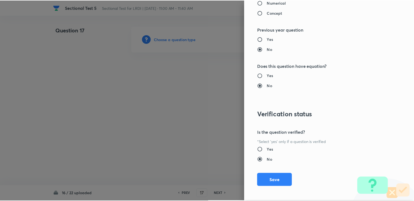
scroll to position [541, 0]
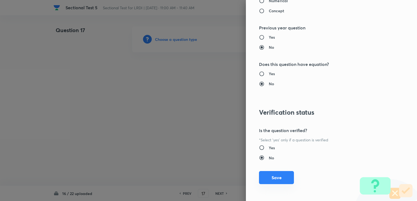
click at [267, 181] on button "Save" at bounding box center [276, 177] width 35 height 13
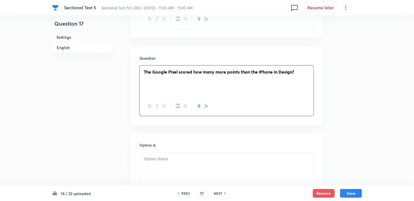
scroll to position [409, 0]
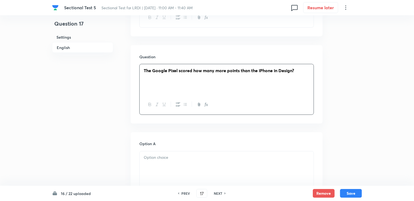
click at [151, 168] on div at bounding box center [227, 167] width 174 height 31
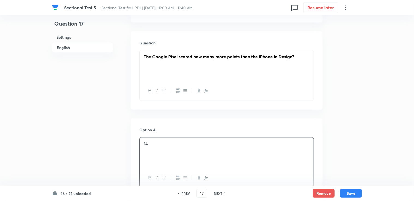
scroll to position [463, 0]
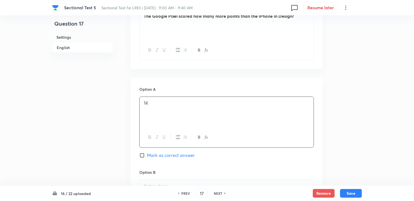
click at [151, 164] on div "Option A 14 Mark as correct answer" at bounding box center [226, 128] width 174 height 83
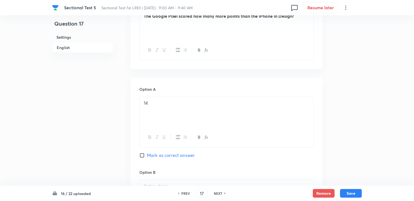
click at [149, 188] on div "16 / 22 uploaded PREV 17 ​ NEXT Remove Save" at bounding box center [207, 193] width 310 height 15
click at [148, 185] on div "Sectional Test 5 Sectional Test for LRDI | Sep 9, 2025 · 11:00 AM - 11:40 AM 0 …" at bounding box center [207, 133] width 414 height 1141
click at [148, 183] on p at bounding box center [227, 186] width 166 height 6
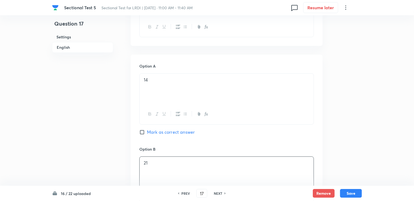
scroll to position [572, 0]
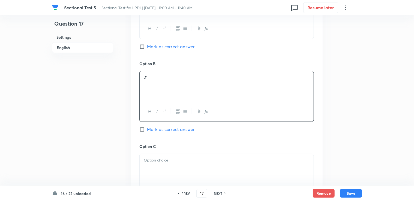
click at [147, 155] on div at bounding box center [227, 169] width 174 height 31
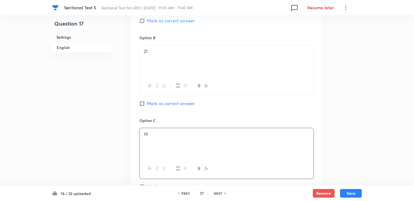
scroll to position [654, 0]
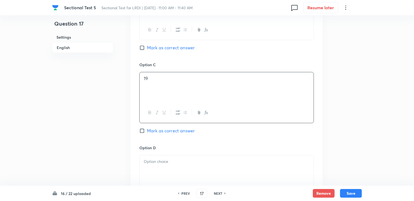
click at [154, 168] on div at bounding box center [227, 170] width 174 height 31
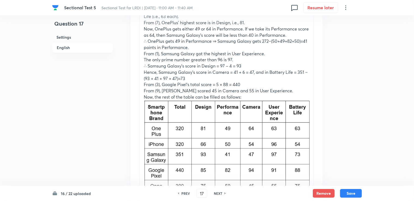
scroll to position [954, 0]
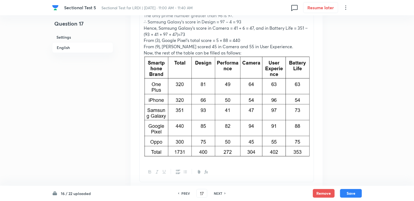
click at [309, 138] on img at bounding box center [227, 106] width 166 height 101
click at [312, 135] on div "From (5), OnePlus scores 81, 64, and 49 in three criteria. ∴ It scored 320 − (8…" at bounding box center [227, 58] width 174 height 209
drag, startPoint x: 130, startPoint y: 114, endPoint x: 143, endPoint y: 140, distance: 28.8
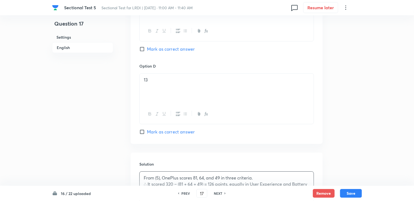
scroll to position [627, 0]
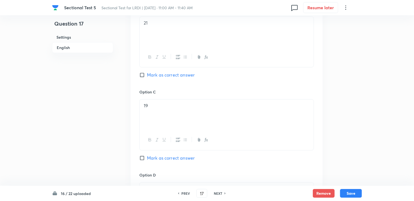
click at [163, 155] on span "Mark as correct answer" at bounding box center [171, 158] width 48 height 7
click at [147, 155] on input "Mark as correct answer" at bounding box center [143, 157] width 8 height 5
checkbox input "true"
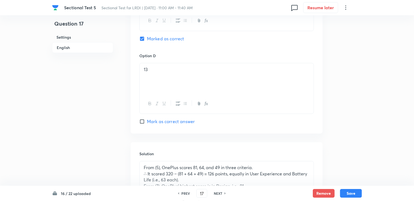
scroll to position [818, 0]
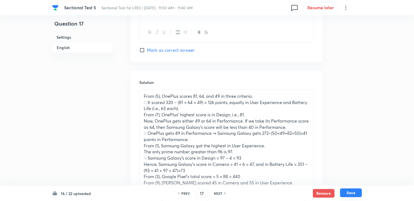
click at [351, 192] on button "Save" at bounding box center [351, 193] width 22 height 9
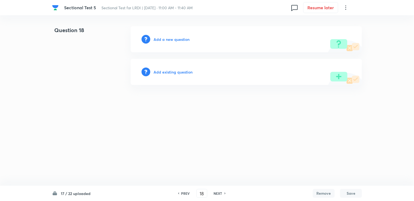
scroll to position [0, 0]
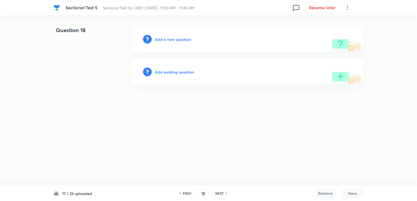
click at [184, 194] on h6 "PREV" at bounding box center [187, 193] width 8 height 5
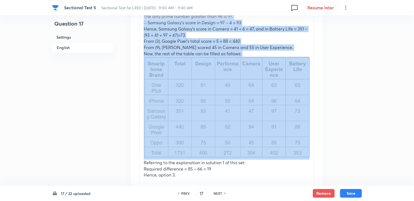
scroll to position [954, 0]
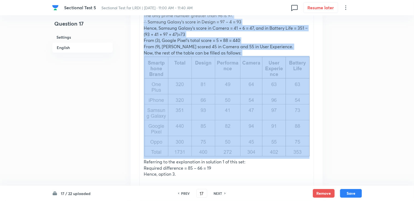
drag, startPoint x: 140, startPoint y: 69, endPoint x: 249, endPoint y: 141, distance: 130.6
click at [249, 141] on div "From (5), OnePlus scores 81, 64, and 49 in three criteria. ∴ It scored 320 − (8…" at bounding box center [227, 67] width 174 height 227
copy div "From (5), OnePlus scores 81, 64, and 49 in three criteria. ∴ It scored 320 − (8…"
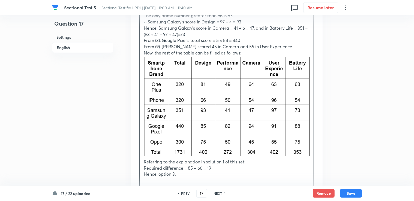
click at [217, 194] on h6 "NEXT" at bounding box center [218, 193] width 8 height 5
type input "18"
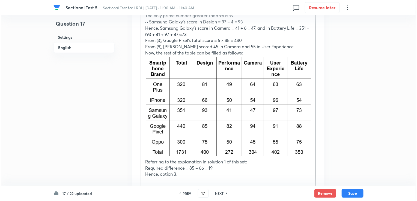
scroll to position [0, 0]
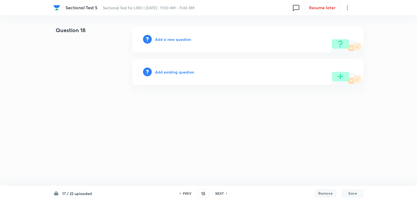
click at [173, 42] on div "Add a new question" at bounding box center [247, 39] width 231 height 26
click at [173, 41] on h6 "Add a new question" at bounding box center [173, 40] width 36 height 6
drag, startPoint x: 188, startPoint y: 33, endPoint x: 186, endPoint y: 38, distance: 5.6
click at [188, 34] on div "Choose a question type" at bounding box center [247, 39] width 231 height 26
click at [186, 39] on h6 "Choose a question type" at bounding box center [176, 40] width 42 height 6
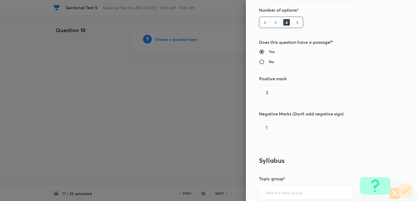
scroll to position [136, 0]
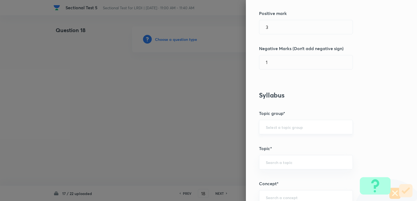
click at [286, 129] on div "​" at bounding box center [306, 127] width 94 height 14
click at [285, 126] on input "text" at bounding box center [305, 127] width 80 height 5
drag, startPoint x: 282, startPoint y: 137, endPoint x: 277, endPoint y: 160, distance: 23.4
click at [282, 138] on li "DI and LR" at bounding box center [301, 142] width 93 height 10
type input "DI and LR"
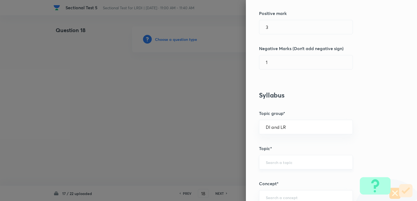
click at [276, 161] on input "text" at bounding box center [305, 162] width 80 height 5
click at [276, 176] on li "Logical Reasoning" at bounding box center [301, 177] width 93 height 10
type input "Logical Reasoning"
drag, startPoint x: 277, startPoint y: 189, endPoint x: 276, endPoint y: 194, distance: 5.4
click at [277, 192] on div "Question settings Question type* Single choice correct Number of options* 2 3 4…" at bounding box center [331, 100] width 171 height 201
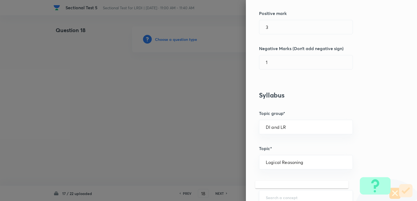
click at [275, 195] on input "text" at bounding box center [305, 197] width 80 height 5
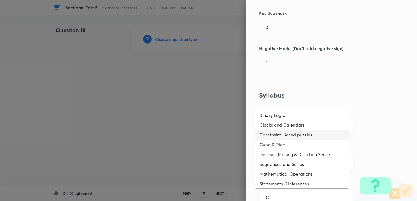
click at [281, 134] on li "Constraint-Based puzzles" at bounding box center [301, 135] width 93 height 10
type input "Constraint-Based puzzles"
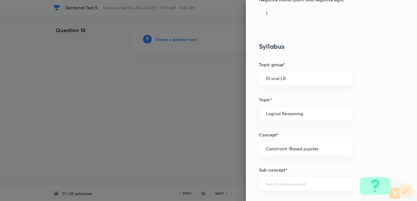
scroll to position [191, 0]
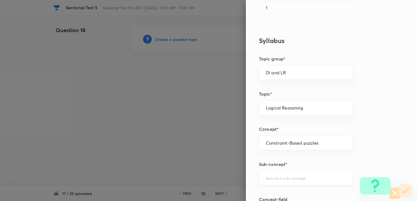
click at [274, 177] on input "text" at bounding box center [305, 178] width 80 height 5
click at [279, 159] on li "Constraint-Based Puzzles" at bounding box center [301, 162] width 93 height 10
type input "Constraint-Based Puzzles"
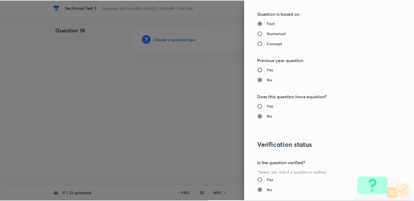
scroll to position [541, 0]
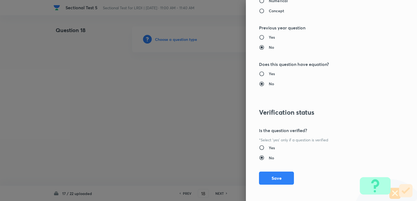
drag, startPoint x: 271, startPoint y: 178, endPoint x: 257, endPoint y: 168, distance: 17.5
click at [271, 178] on button "Save" at bounding box center [276, 178] width 35 height 13
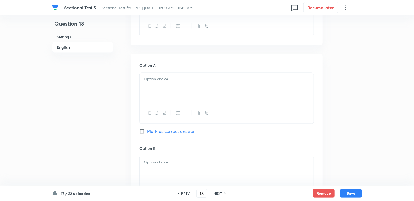
scroll to position [485, 0]
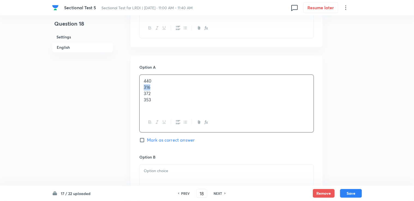
drag, startPoint x: 141, startPoint y: 86, endPoint x: 159, endPoint y: 88, distance: 18.7
click at [159, 88] on div "440 316 372 353" at bounding box center [227, 94] width 174 height 38
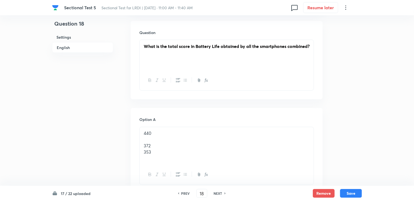
scroll to position [431, 0]
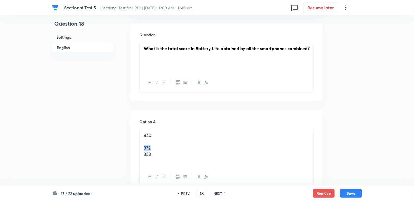
drag, startPoint x: 141, startPoint y: 146, endPoint x: 158, endPoint y: 149, distance: 17.0
click at [157, 149] on div "440 372 353" at bounding box center [227, 148] width 174 height 38
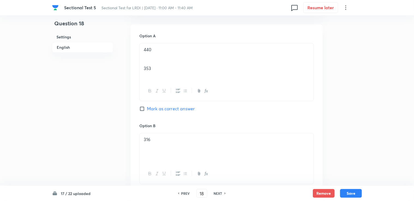
scroll to position [485, 0]
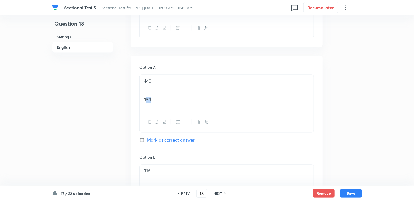
drag, startPoint x: 146, startPoint y: 100, endPoint x: 156, endPoint y: 101, distance: 10.1
click at [156, 101] on p "353" at bounding box center [227, 100] width 166 height 6
click at [155, 100] on p "353" at bounding box center [227, 100] width 166 height 6
drag, startPoint x: 153, startPoint y: 99, endPoint x: 144, endPoint y: 99, distance: 8.5
click at [145, 99] on p "353" at bounding box center [227, 100] width 166 height 6
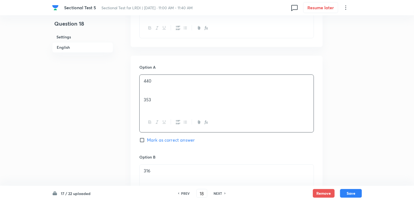
click at [141, 98] on div "440 353" at bounding box center [227, 94] width 174 height 38
drag, startPoint x: 143, startPoint y: 99, endPoint x: 155, endPoint y: 103, distance: 12.8
click at [155, 103] on div "440 353" at bounding box center [227, 94] width 174 height 38
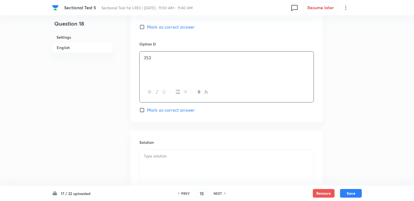
scroll to position [813, 0]
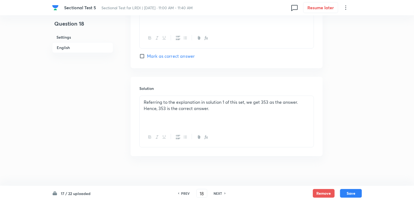
drag, startPoint x: 338, startPoint y: 184, endPoint x: 341, endPoint y: 188, distance: 4.9
click at [341, 189] on div "17 / 22 uploaded PREV 18 ​ NEXT Remove Save" at bounding box center [207, 193] width 310 height 15
click at [352, 199] on div "17 / 22 uploaded PREV 18 ​ NEXT Remove Save" at bounding box center [207, 193] width 310 height 15
click at [349, 196] on button "Save" at bounding box center [351, 193] width 22 height 9
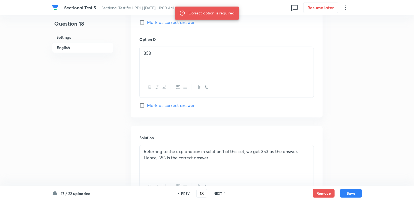
scroll to position [785, 0]
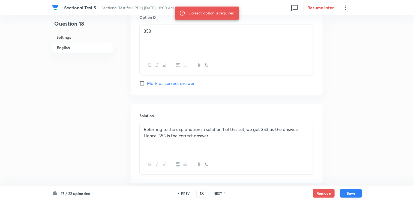
click at [164, 85] on span "Mark as correct answer" at bounding box center [171, 83] width 48 height 7
click at [147, 85] on input "Mark as correct answer" at bounding box center [143, 83] width 8 height 5
checkbox input "true"
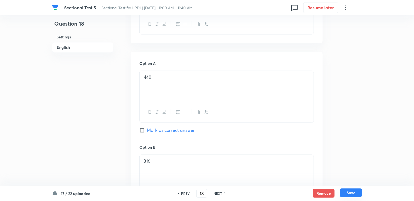
scroll to position [458, 0]
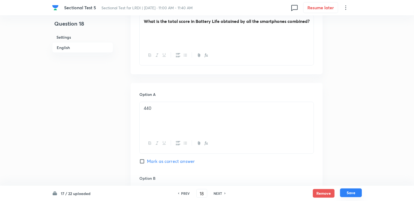
click at [358, 197] on button "Save" at bounding box center [351, 193] width 22 height 9
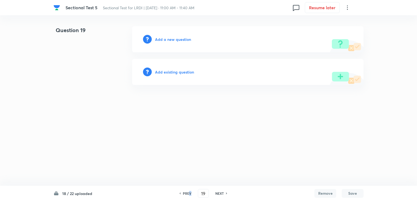
click at [189, 192] on h6 "PREV" at bounding box center [187, 193] width 8 height 5
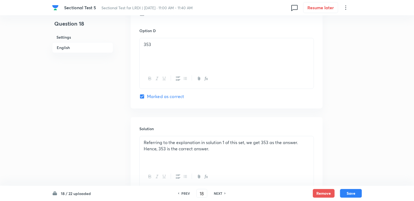
scroll to position [813, 0]
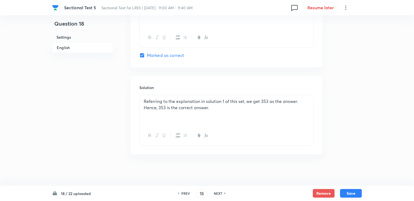
click at [189, 192] on h6 "PREV" at bounding box center [185, 193] width 8 height 5
type input "17"
checkbox input "false"
checkbox input "true"
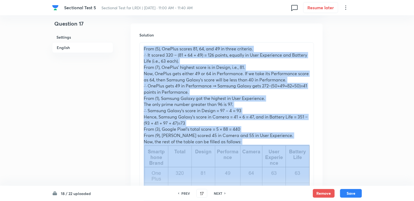
scroll to position [976, 0]
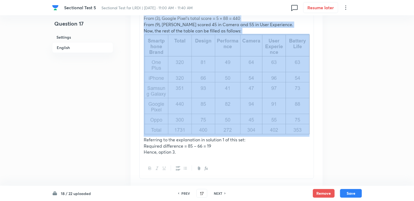
drag, startPoint x: 141, startPoint y: 73, endPoint x: 258, endPoint y: 110, distance: 123.5
click at [258, 110] on div "From (5), OnePlus scores 81, 64, and 49 in three criteria. ∴ It scored 320 − (8…" at bounding box center [227, 45] width 174 height 227
copy div "From (5), OnePlus scores 81, 64, and 49 in three criteria. ∴ It scored 320 − (8…"
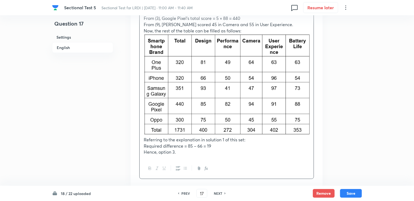
drag, startPoint x: 218, startPoint y: 195, endPoint x: 216, endPoint y: 192, distance: 2.9
click at [217, 195] on h6 "NEXT" at bounding box center [218, 193] width 8 height 5
type input "18"
checkbox input "false"
checkbox input "true"
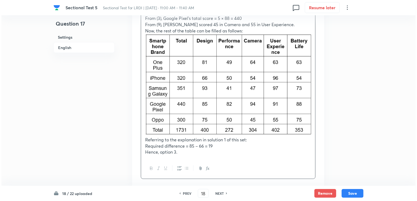
scroll to position [813, 0]
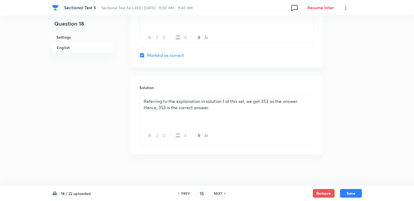
click at [141, 101] on div "Referring to the explanation in solution 1 of this set, we get 353 as the answe…" at bounding box center [227, 110] width 174 height 31
click at [147, 95] on div "Referring to the explanation in solution 1 of this set, we get 353 as the answe…" at bounding box center [227, 110] width 174 height 31
click at [141, 99] on div "Referring to the explanation in solution 1 of this set, we get 353 as the answe…" at bounding box center [227, 110] width 174 height 31
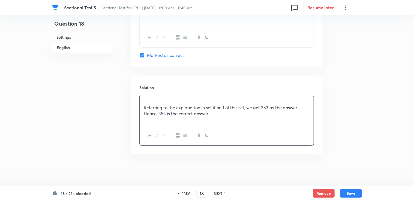
click at [143, 99] on div "Referring to the explanation in solution 1 of this set, we get 353 as the answe…" at bounding box center [227, 110] width 174 height 31
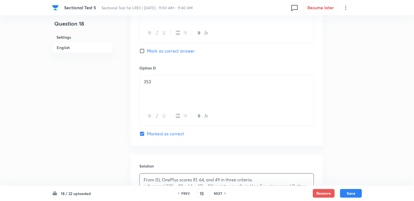
scroll to position [758, 0]
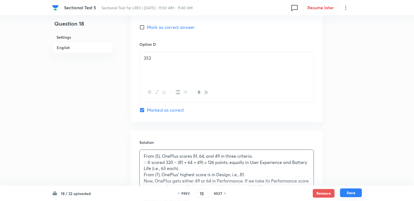
click at [352, 192] on button "Save" at bounding box center [351, 193] width 22 height 9
type input "19"
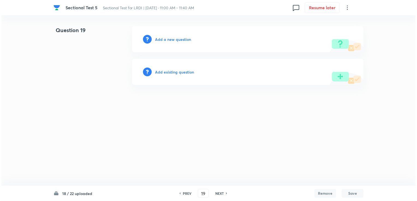
scroll to position [0, 0]
click at [162, 39] on h6 "Add a new question" at bounding box center [173, 40] width 36 height 6
click at [163, 39] on h6 "Choose a question type" at bounding box center [176, 40] width 42 height 6
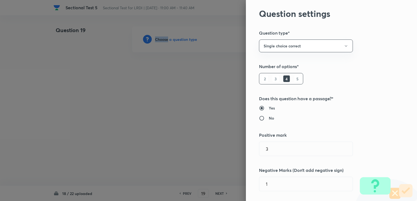
scroll to position [109, 0]
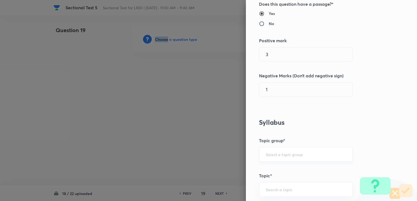
click at [277, 151] on div "​" at bounding box center [306, 154] width 94 height 14
click at [277, 156] on input "text" at bounding box center [305, 154] width 80 height 5
click at [277, 167] on li "DI and LR" at bounding box center [301, 169] width 93 height 10
type input "DI and LR"
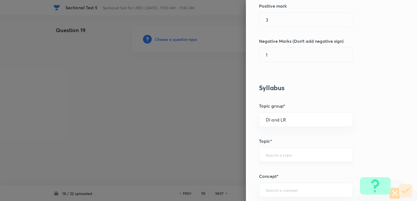
scroll to position [164, 0]
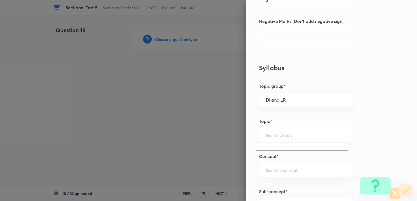
click at [277, 136] on input "text" at bounding box center [305, 134] width 80 height 5
drag, startPoint x: 275, startPoint y: 148, endPoint x: 276, endPoint y: 159, distance: 10.7
click at [274, 149] on li "Logical Reasoning" at bounding box center [301, 150] width 93 height 10
type input "Logical Reasoning"
click at [273, 166] on div "​" at bounding box center [306, 170] width 94 height 14
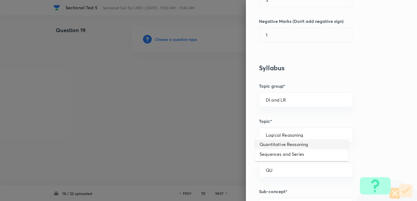
click at [279, 145] on li "Quantitative Reasoning" at bounding box center [301, 145] width 93 height 10
type input "Quantitative Reasoning"
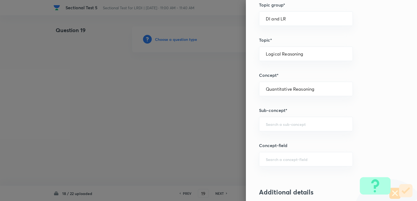
scroll to position [245, 0]
click at [274, 127] on div "​" at bounding box center [306, 123] width 94 height 14
click at [281, 138] on li "Quantitative Reasoning" at bounding box center [301, 138] width 93 height 10
type input "Quantitative Reasoning"
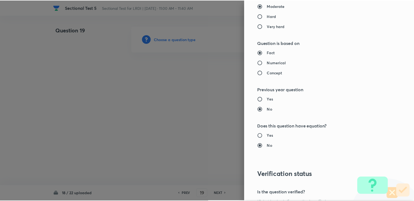
scroll to position [541, 0]
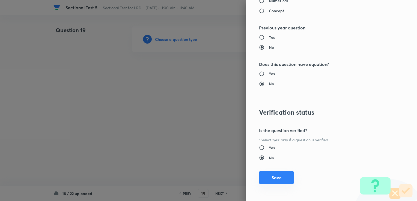
click at [270, 176] on button "Save" at bounding box center [276, 177] width 35 height 13
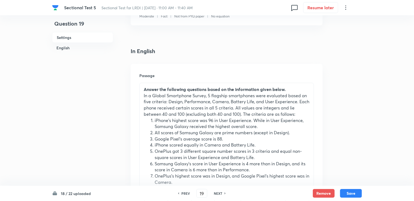
scroll to position [164, 0]
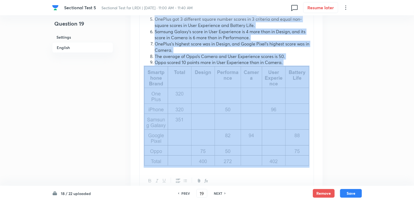
drag, startPoint x: 141, startPoint y: 39, endPoint x: 288, endPoint y: 167, distance: 194.9
click at [288, 167] on div "Answer the following questions based on the information given below. In a Globa…" at bounding box center [227, 61] width 174 height 220
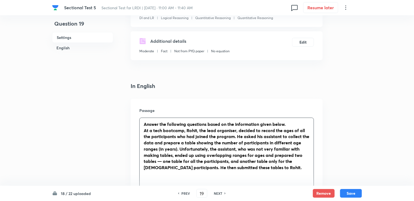
scroll to position [79, 0]
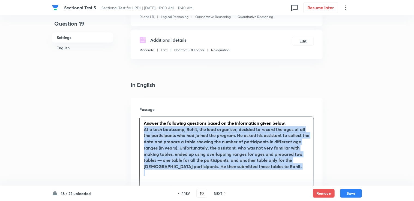
drag, startPoint x: 143, startPoint y: 130, endPoint x: 210, endPoint y: 178, distance: 82.5
click at [306, 180] on div "Answer the following questions based on the information given below. At a tech …" at bounding box center [226, 158] width 174 height 83
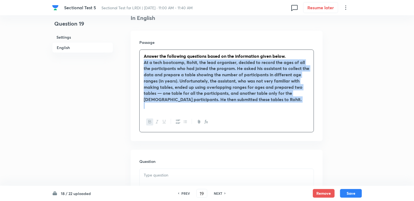
scroll to position [161, 0]
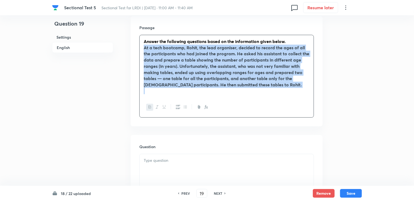
click at [148, 107] on icon "button" at bounding box center [150, 107] width 4 height 4
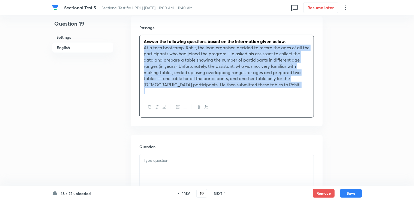
click at [210, 95] on div "Answer the following questions based on the information given below. At a tech …" at bounding box center [227, 66] width 174 height 62
click at [260, 93] on p at bounding box center [227, 91] width 166 height 6
click at [260, 91] on p at bounding box center [227, 91] width 166 height 6
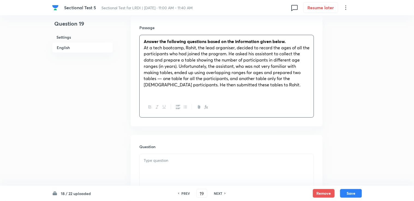
click at [258, 88] on p at bounding box center [227, 91] width 166 height 6
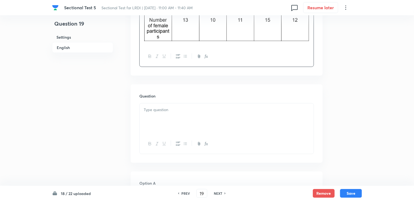
scroll to position [325, 0]
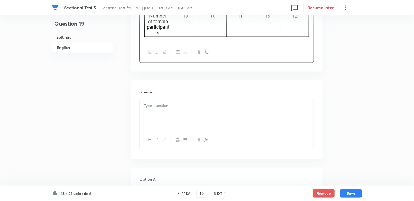
drag, startPoint x: 147, startPoint y: 48, endPoint x: 150, endPoint y: 43, distance: 5.3
click at [148, 48] on div at bounding box center [227, 53] width 174 height 20
click at [150, 43] on div at bounding box center [227, 53] width 174 height 20
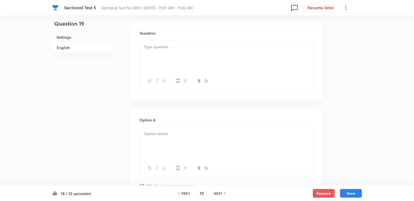
scroll to position [406, 0]
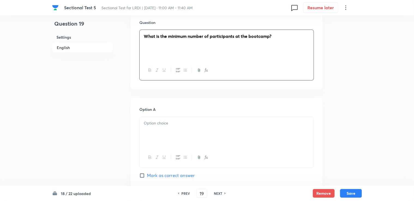
click at [150, 123] on p at bounding box center [227, 123] width 166 height 6
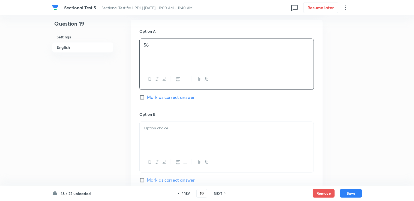
scroll to position [488, 0]
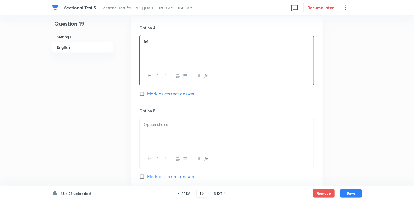
click at [146, 120] on div at bounding box center [227, 134] width 174 height 31
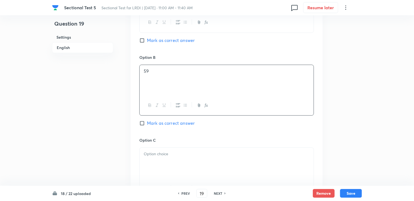
scroll to position [543, 0]
click at [163, 153] on p at bounding box center [227, 153] width 166 height 6
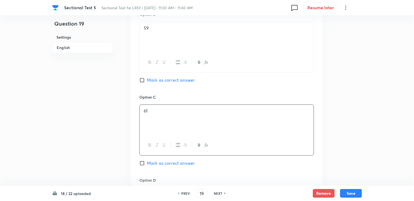
scroll to position [597, 0]
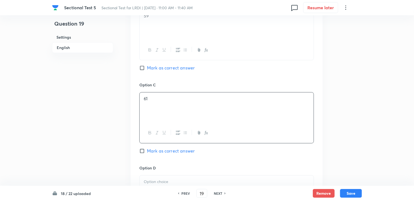
click at [152, 182] on p at bounding box center [227, 182] width 166 height 6
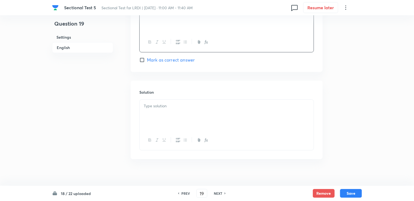
scroll to position [776, 0]
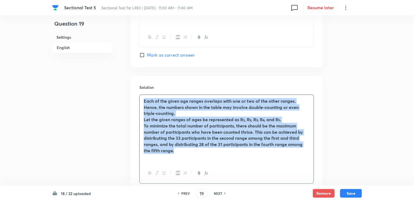
drag, startPoint x: 141, startPoint y: 99, endPoint x: 186, endPoint y: 152, distance: 69.6
click at [186, 151] on div "Each of the given age ranges overlaps with one or two of the other ranges. Henc…" at bounding box center [227, 129] width 174 height 68
click at [152, 171] on div at bounding box center [227, 173] width 174 height 20
click at [152, 171] on icon "button" at bounding box center [150, 173] width 4 height 4
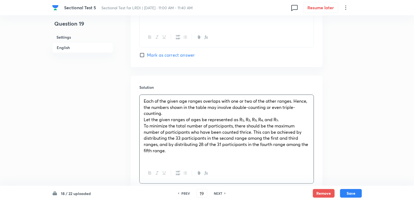
click at [158, 163] on div at bounding box center [227, 173] width 174 height 20
click at [168, 155] on p at bounding box center [227, 157] width 166 height 6
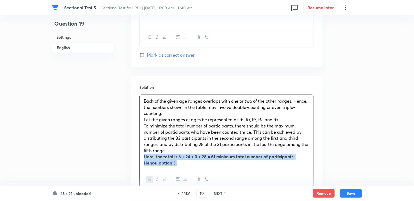
drag, startPoint x: 143, startPoint y: 154, endPoint x: 188, endPoint y: 164, distance: 46.4
click at [188, 164] on div "Each of the given age ranges overlaps with one or two of the other ranges. Henc…" at bounding box center [227, 132] width 174 height 75
click at [152, 180] on icon "button" at bounding box center [150, 179] width 4 height 4
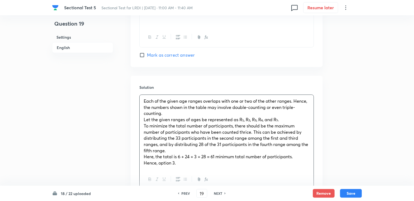
click at [174, 150] on p "To minimize the total number of participants, there should be the maximum numbe…" at bounding box center [227, 138] width 166 height 31
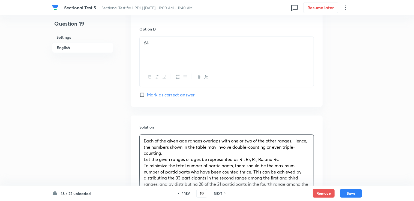
scroll to position [636, 0]
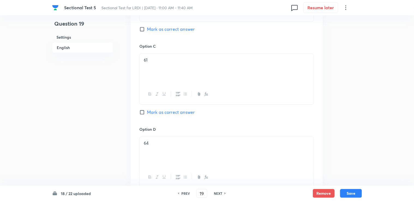
click at [154, 111] on span "Mark as correct answer" at bounding box center [171, 112] width 48 height 7
click at [147, 111] on input "Mark as correct answer" at bounding box center [143, 112] width 8 height 5
checkbox input "true"
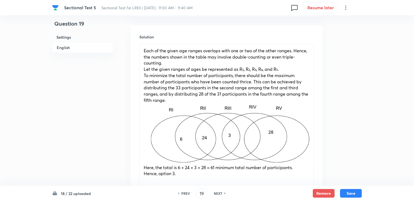
scroll to position [881, 0]
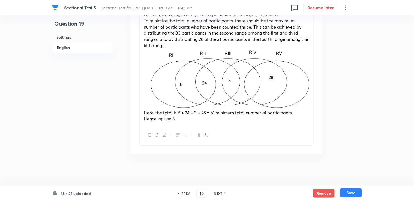
click at [349, 192] on button "Save" at bounding box center [351, 193] width 22 height 9
type input "20"
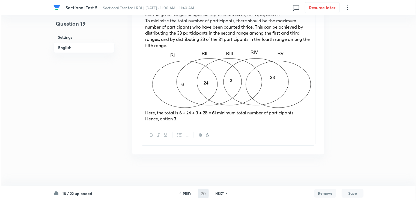
scroll to position [0, 0]
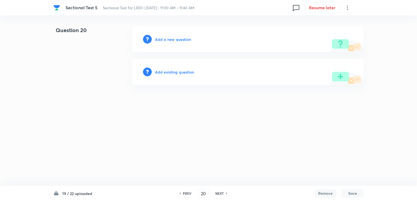
drag, startPoint x: 181, startPoint y: 48, endPoint x: 177, endPoint y: 43, distance: 6.6
click at [181, 48] on div "Add a new question" at bounding box center [247, 39] width 231 height 26
click at [177, 43] on div "Add a new question" at bounding box center [247, 39] width 231 height 26
click at [176, 40] on h6 "Add a new question" at bounding box center [173, 40] width 36 height 6
click at [172, 42] on h6 "Choose a question type" at bounding box center [176, 40] width 42 height 6
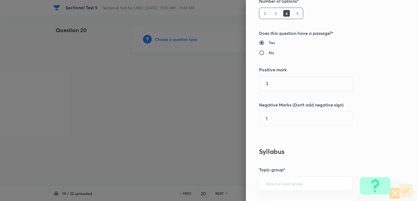
scroll to position [82, 0]
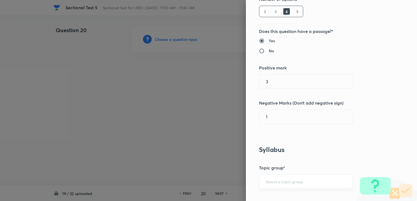
click at [261, 186] on div "​" at bounding box center [306, 181] width 94 height 14
click at [274, 182] on input "text" at bounding box center [305, 181] width 80 height 5
click at [271, 170] on li "DI and LR" at bounding box center [301, 166] width 93 height 10
type input "DI and LR"
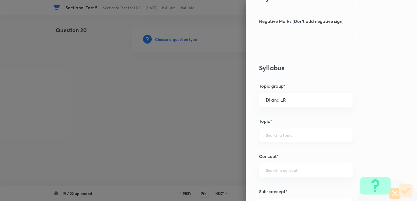
click at [273, 138] on div "​" at bounding box center [306, 135] width 94 height 14
type input "C"
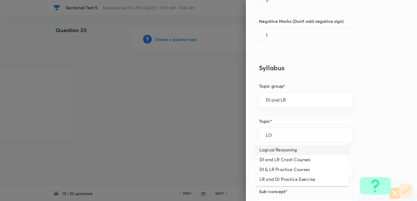
type input "LO"
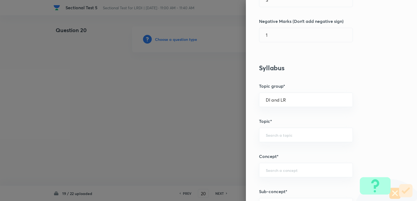
click at [279, 150] on div "Question settings Question type* Single choice correct Number of options* 2 3 4…" at bounding box center [331, 100] width 171 height 201
drag, startPoint x: 282, startPoint y: 135, endPoint x: 283, endPoint y: 140, distance: 5.5
click at [283, 135] on input "text" at bounding box center [305, 134] width 80 height 5
click at [282, 147] on li "Logical Reasoning" at bounding box center [301, 150] width 93 height 10
type input "Logical Reasoning"
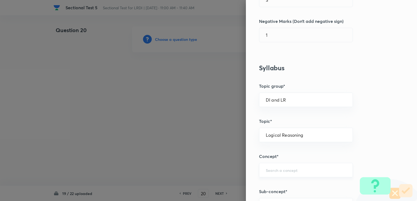
click at [272, 167] on div "​" at bounding box center [306, 170] width 94 height 14
click at [276, 146] on li "Quantitative Reasoning" at bounding box center [301, 145] width 93 height 10
type input "Quantitative Reasoning"
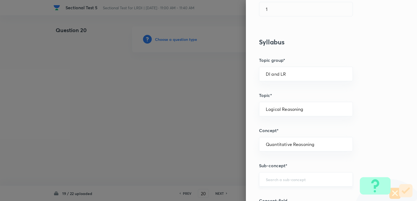
scroll to position [191, 0]
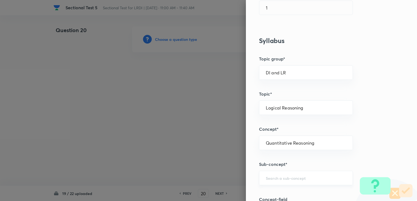
click at [266, 173] on div "​" at bounding box center [306, 178] width 94 height 14
click at [279, 164] on li "Quantitative Reasoning" at bounding box center [301, 162] width 93 height 10
type input "Quantitative Reasoning"
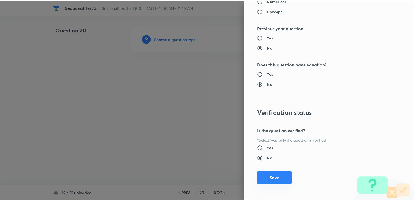
scroll to position [541, 0]
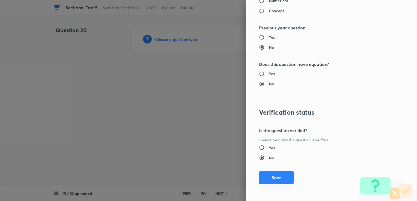
click at [273, 180] on button "Save" at bounding box center [276, 177] width 35 height 13
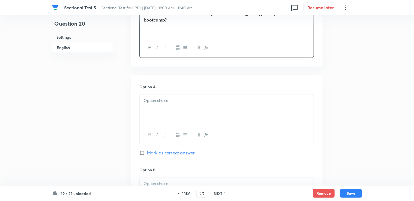
scroll to position [436, 0]
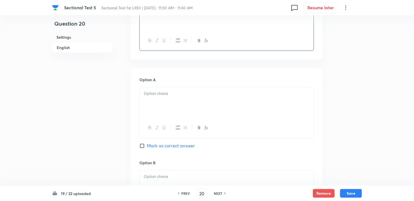
click at [159, 99] on div at bounding box center [227, 102] width 174 height 31
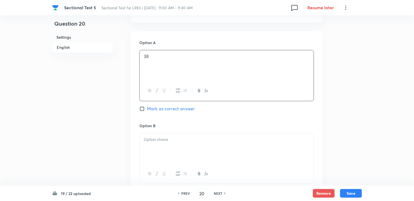
scroll to position [491, 0]
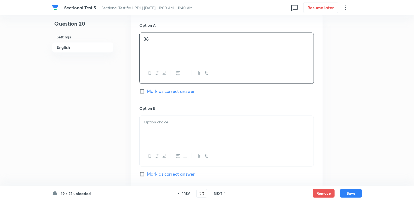
click at [149, 130] on div at bounding box center [227, 131] width 174 height 31
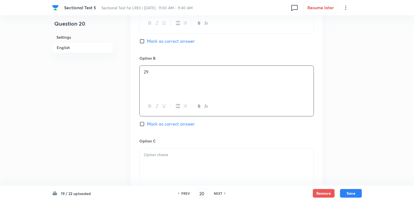
scroll to position [545, 0]
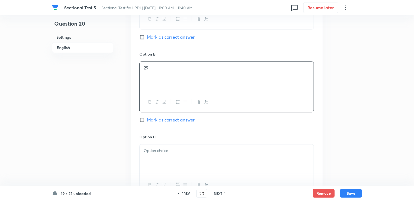
click at [156, 153] on p at bounding box center [227, 151] width 166 height 6
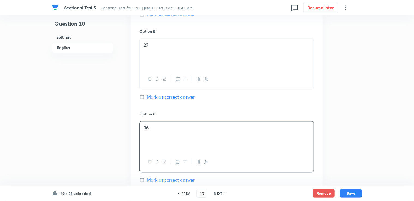
scroll to position [627, 0]
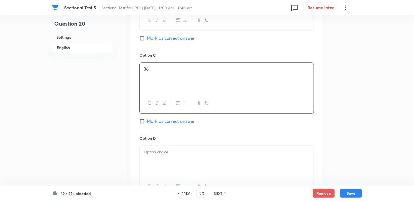
drag, startPoint x: 159, startPoint y: 161, endPoint x: 160, endPoint y: 158, distance: 3.0
click at [159, 161] on div at bounding box center [227, 161] width 174 height 31
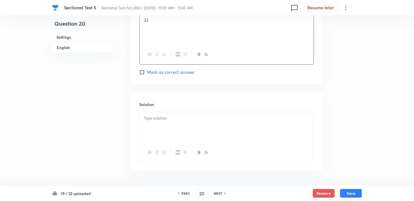
scroll to position [763, 0]
drag, startPoint x: 155, startPoint y: 118, endPoint x: 75, endPoint y: 8, distance: 136.1
click at [155, 117] on div at bounding box center [227, 123] width 174 height 31
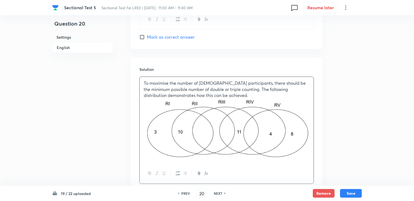
scroll to position [831, 0]
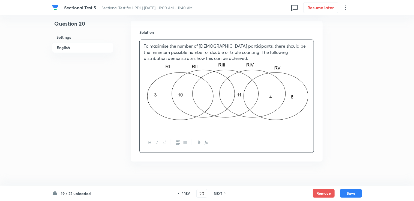
drag, startPoint x: 151, startPoint y: 106, endPoint x: 142, endPoint y: 128, distance: 23.4
click at [140, 128] on div "Solution To maximise the number of female participants, there should be the min…" at bounding box center [227, 91] width 192 height 141
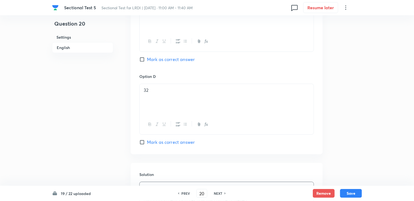
scroll to position [672, 0]
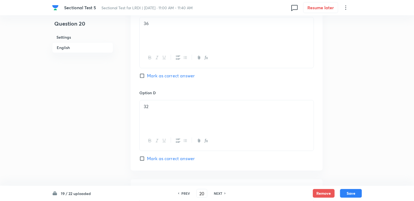
click at [154, 76] on span "Mark as correct answer" at bounding box center [171, 76] width 48 height 7
click at [147, 76] on input "Mark as correct answer" at bounding box center [143, 75] width 8 height 5
checkbox input "true"
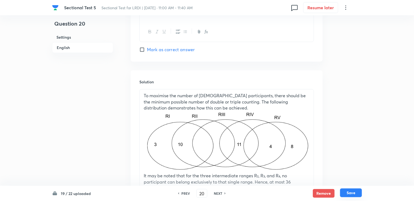
click at [360, 195] on button "Save" at bounding box center [351, 193] width 22 height 9
type input "21"
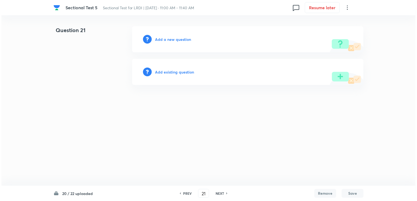
scroll to position [0, 0]
click at [177, 39] on h6 "Add a new question" at bounding box center [173, 40] width 36 height 6
click at [177, 39] on h6 "Choose a question type" at bounding box center [176, 40] width 42 height 6
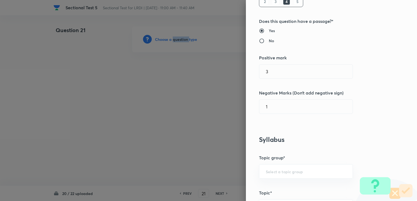
scroll to position [109, 0]
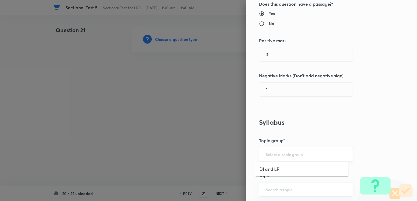
click at [306, 153] on input "text" at bounding box center [305, 154] width 80 height 5
click at [274, 166] on li "DI and LR" at bounding box center [301, 169] width 93 height 10
type input "DI and LR"
click at [282, 187] on input "text" at bounding box center [305, 189] width 80 height 5
click at [276, 174] on li "Logical Reasoning" at bounding box center [301, 174] width 93 height 10
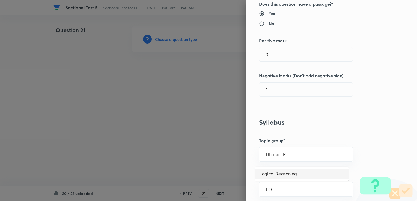
type input "Logical Reasoning"
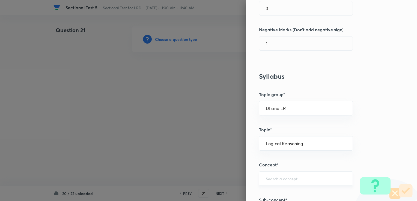
scroll to position [164, 0]
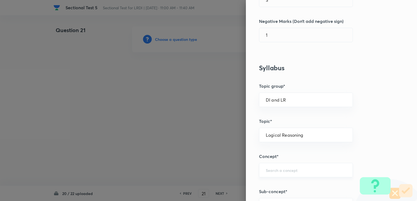
click at [275, 171] on input "text" at bounding box center [305, 170] width 80 height 5
click at [322, 172] on input "text" at bounding box center [305, 170] width 80 height 5
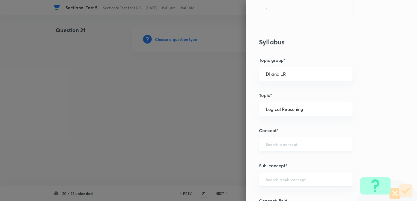
scroll to position [191, 0]
click at [273, 147] on div "​" at bounding box center [306, 143] width 94 height 14
click at [287, 146] on div "​" at bounding box center [306, 143] width 94 height 14
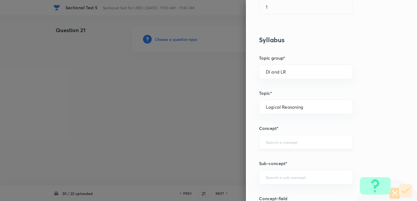
scroll to position [218, 0]
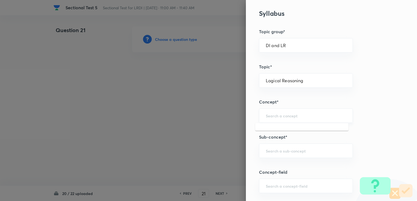
click at [279, 114] on input "text" at bounding box center [305, 115] width 80 height 5
click at [277, 130] on li "Quantitative Reasoning" at bounding box center [301, 130] width 93 height 10
type input "Quantitative Reasoning"
click at [276, 150] on input "text" at bounding box center [305, 150] width 80 height 5
click at [275, 165] on li "Quantitative Reasoning" at bounding box center [301, 166] width 93 height 10
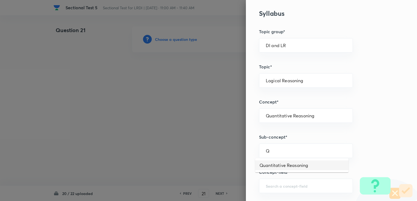
type input "Quantitative Reasoning"
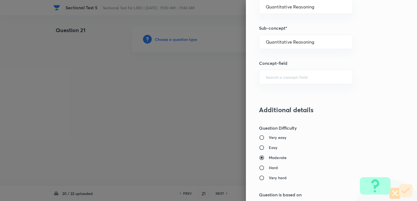
scroll to position [518, 0]
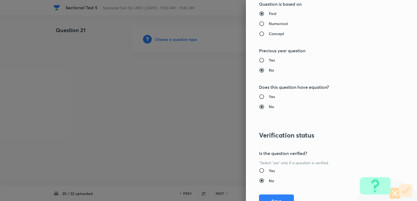
click at [260, 172] on input "Yes" at bounding box center [264, 170] width 10 height 5
radio input "true"
radio input "false"
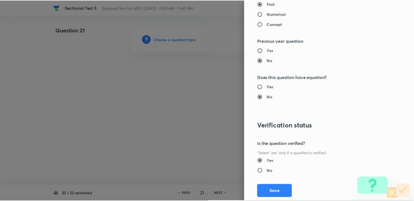
scroll to position [541, 0]
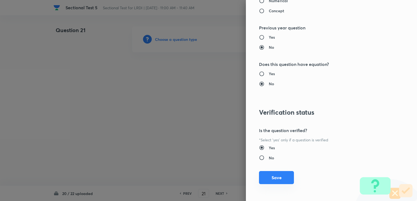
click at [261, 172] on button "Save" at bounding box center [276, 177] width 35 height 13
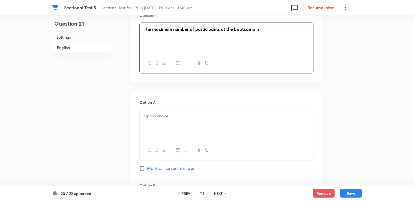
scroll to position [463, 0]
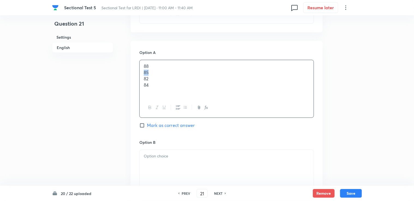
drag, startPoint x: 146, startPoint y: 74, endPoint x: 159, endPoint y: 74, distance: 13.4
click at [159, 74] on div "88 85 82 84" at bounding box center [227, 79] width 174 height 38
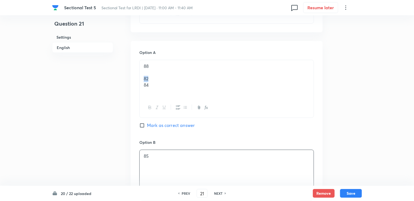
drag, startPoint x: 145, startPoint y: 77, endPoint x: 154, endPoint y: 78, distance: 9.6
click at [154, 78] on p "82" at bounding box center [227, 79] width 166 height 6
drag, startPoint x: 140, startPoint y: 86, endPoint x: 165, endPoint y: 87, distance: 25.4
click at [165, 87] on div "88 84" at bounding box center [227, 79] width 174 height 38
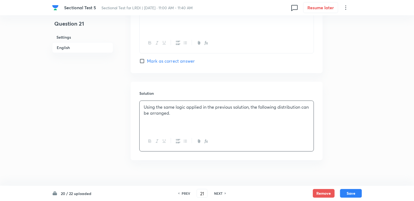
scroll to position [783, 0]
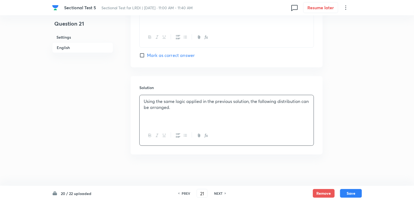
click at [170, 113] on p at bounding box center [227, 114] width 166 height 6
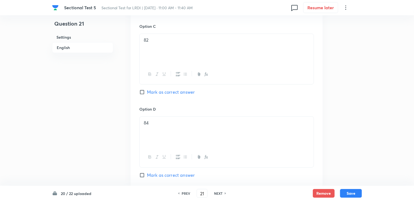
scroll to position [604, 0]
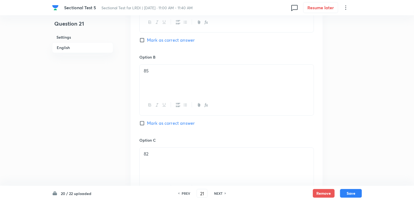
click at [156, 119] on div "Option B 85 Mark as correct answer" at bounding box center [226, 95] width 174 height 83
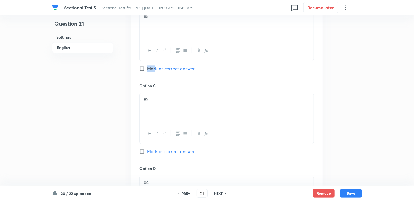
click at [140, 68] on input "Mark as correct answer" at bounding box center [143, 68] width 8 height 5
checkbox input "true"
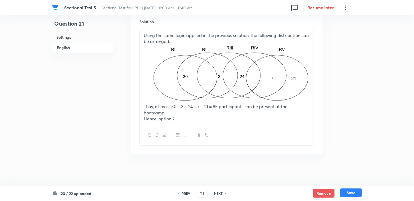
click at [351, 195] on button "Save" at bounding box center [351, 193] width 22 height 9
type input "22"
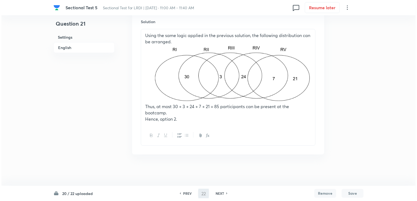
scroll to position [0, 0]
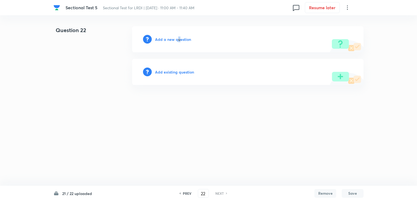
click at [178, 43] on div "Add a new question" at bounding box center [247, 39] width 231 height 26
drag, startPoint x: 178, startPoint y: 43, endPoint x: 174, endPoint y: 37, distance: 6.4
click at [174, 37] on h6 "Add a new question" at bounding box center [173, 40] width 36 height 6
click at [174, 37] on h6 "Choose a question type" at bounding box center [176, 40] width 42 height 6
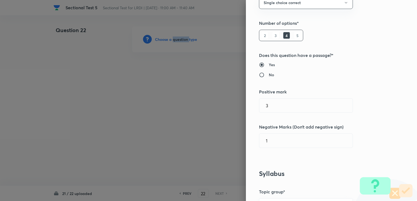
scroll to position [109, 0]
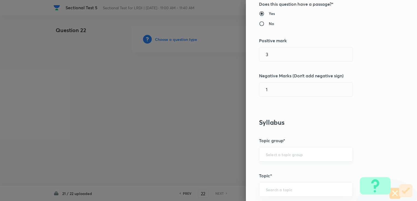
click at [272, 156] on input "text" at bounding box center [305, 154] width 80 height 5
click at [271, 166] on li "DI and LR" at bounding box center [301, 169] width 93 height 10
type input "DI and LR"
drag, startPoint x: 266, startPoint y: 182, endPoint x: 265, endPoint y: 186, distance: 4.1
click at [265, 182] on div "​" at bounding box center [306, 189] width 94 height 14
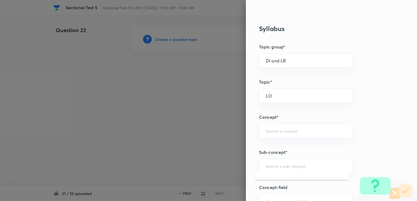
scroll to position [218, 0]
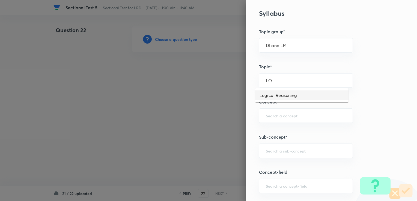
click at [279, 94] on li "Logical Reasoning" at bounding box center [301, 95] width 93 height 10
type input "Logical Reasoning"
click at [277, 118] on div "​" at bounding box center [306, 115] width 94 height 14
click at [270, 108] on div "​" at bounding box center [306, 115] width 94 height 14
click at [266, 113] on input "text" at bounding box center [305, 115] width 80 height 5
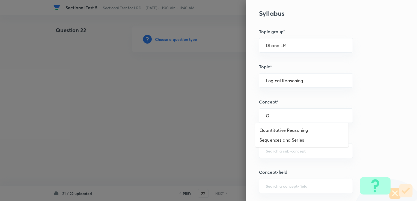
type input "Q"
click at [274, 130] on li "Quantitative Reasoning" at bounding box center [301, 130] width 93 height 10
type input "Quantitative Reasoning"
drag, startPoint x: 279, startPoint y: 162, endPoint x: 278, endPoint y: 159, distance: 2.8
click at [278, 161] on div "Question settings Question type* Single choice correct Number of options* 2 3 4…" at bounding box center [331, 100] width 171 height 201
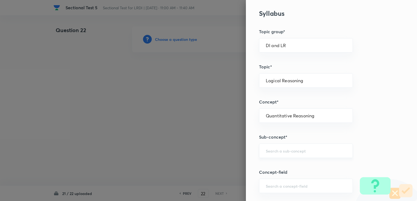
click at [275, 153] on div "​" at bounding box center [306, 151] width 94 height 14
click at [273, 165] on li "Quantitative Reasoning" at bounding box center [301, 166] width 93 height 10
type input "Quantitative Reasoning"
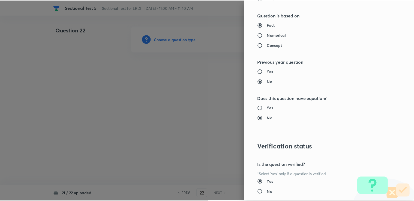
scroll to position [541, 0]
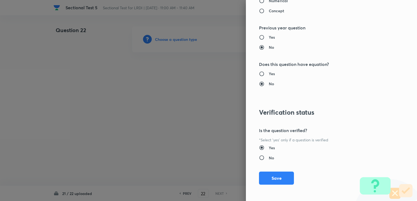
click at [262, 172] on button "Save" at bounding box center [276, 178] width 35 height 13
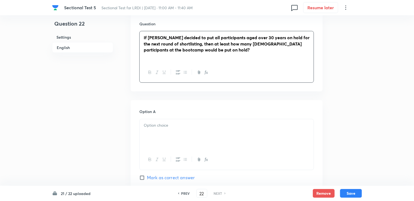
scroll to position [409, 0]
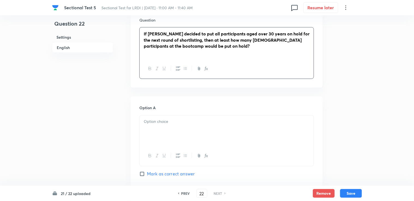
click at [161, 124] on p at bounding box center [227, 122] width 166 height 6
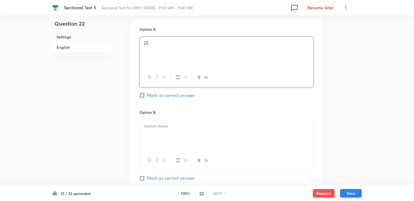
scroll to position [491, 0]
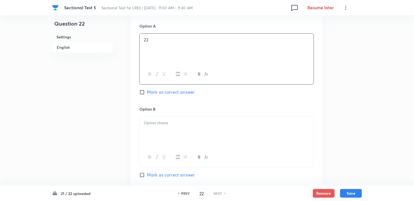
click at [155, 136] on div at bounding box center [227, 132] width 174 height 31
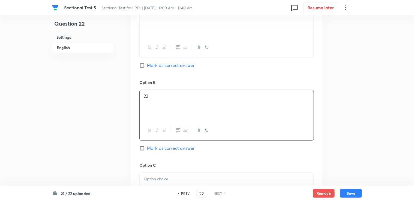
scroll to position [572, 0]
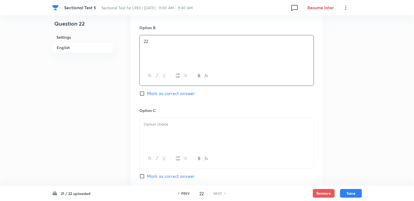
click at [144, 118] on div at bounding box center [227, 133] width 174 height 31
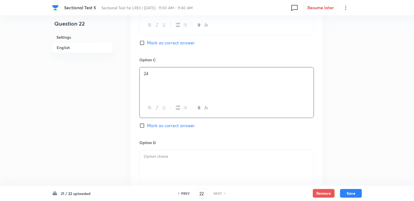
scroll to position [627, 0]
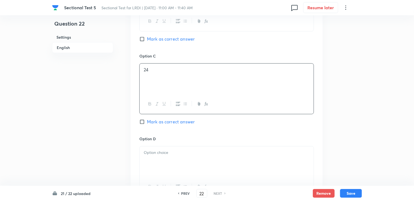
click at [183, 159] on div at bounding box center [227, 161] width 174 height 31
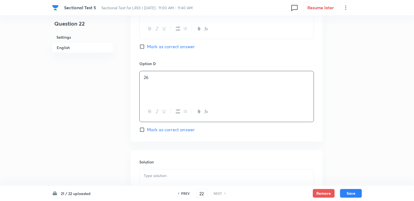
scroll to position [709, 0]
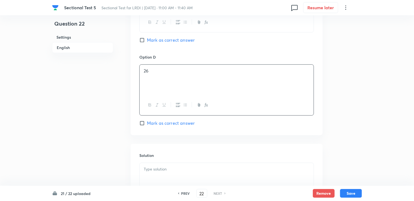
click at [163, 155] on h6 "Solution" at bounding box center [226, 156] width 174 height 6
drag, startPoint x: 157, startPoint y: 181, endPoint x: 145, endPoint y: 165, distance: 19.6
click at [155, 180] on div at bounding box center [227, 178] width 174 height 31
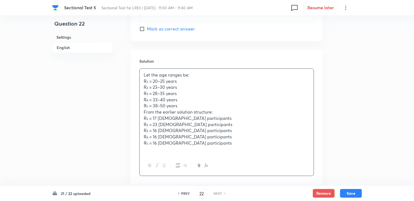
scroll to position [804, 0]
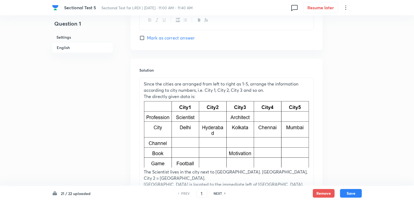
scroll to position [790, 0]
click at [215, 192] on h6 "NEXT" at bounding box center [218, 193] width 8 height 5
type input "2"
checkbox input "false"
checkbox input "true"
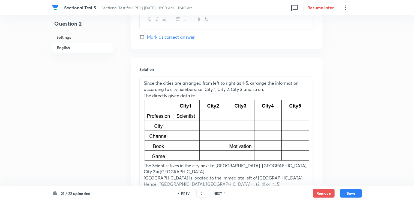
click at [215, 192] on h6 "NEXT" at bounding box center [218, 193] width 8 height 5
type input "3"
checkbox input "false"
checkbox input "true"
click at [215, 192] on h6 "NEXT" at bounding box center [218, 193] width 8 height 5
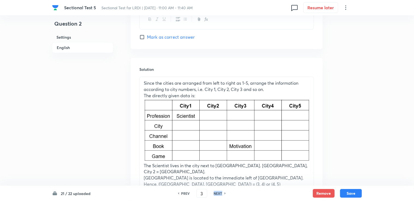
type input "4"
checkbox input "true"
click at [215, 191] on div "PREV 4 ​ NEXT" at bounding box center [202, 193] width 70 height 9
click at [215, 189] on div "PREV 4 ​ NEXT" at bounding box center [202, 193] width 70 height 9
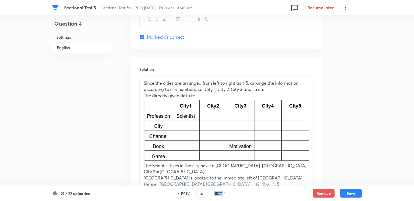
drag, startPoint x: 215, startPoint y: 189, endPoint x: 216, endPoint y: 192, distance: 3.3
click at [216, 192] on h6 "NEXT" at bounding box center [218, 193] width 8 height 5
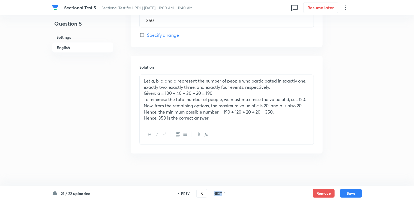
click at [216, 192] on h6 "NEXT" at bounding box center [218, 193] width 8 height 5
type input "6"
type input "140"
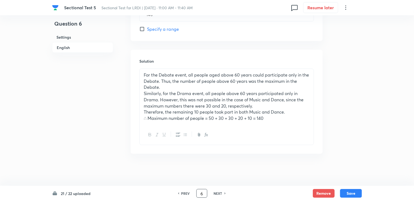
drag, startPoint x: 216, startPoint y: 192, endPoint x: 199, endPoint y: 191, distance: 17.2
click at [199, 191] on input "6" at bounding box center [202, 194] width 10 height 10
click at [201, 192] on input "6" at bounding box center [202, 194] width 10 height 10
click at [213, 196] on div "NEXT" at bounding box center [219, 193] width 14 height 5
type input "7"
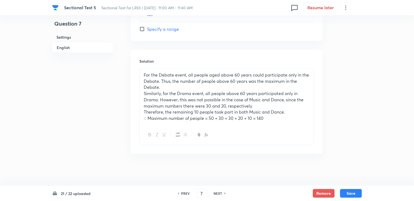
type input "220"
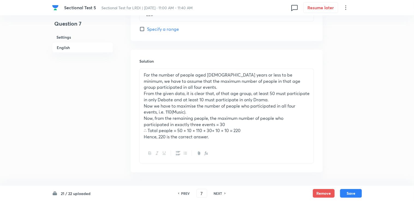
click at [207, 194] on div "PREV 7 ​ NEXT" at bounding box center [202, 193] width 70 height 9
click at [204, 194] on input "7" at bounding box center [202, 194] width 10 height 10
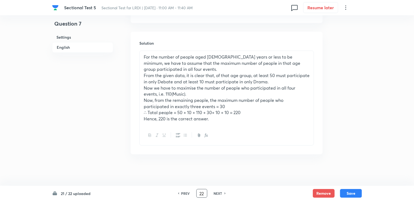
scroll to position [476, 0]
type input "22"
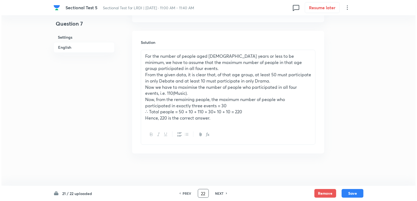
scroll to position [0, 0]
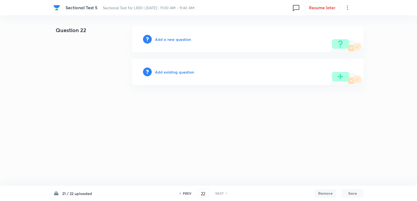
click at [171, 39] on h6 "Add a new question" at bounding box center [173, 40] width 36 height 6
click at [171, 40] on h6 "Choose a question type" at bounding box center [176, 40] width 42 height 6
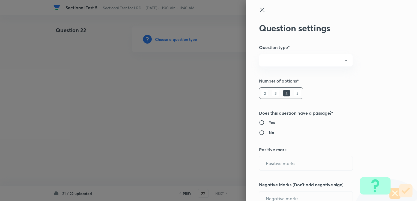
radio input "true"
type input "3"
type input "0"
radio input "true"
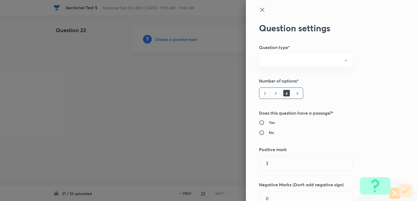
radio input "true"
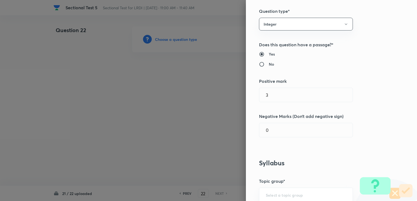
scroll to position [109, 0]
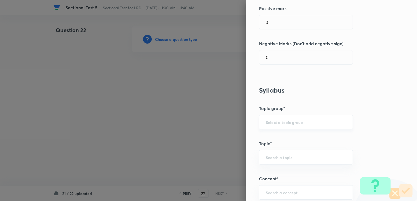
click at [262, 126] on div "​" at bounding box center [306, 122] width 94 height 14
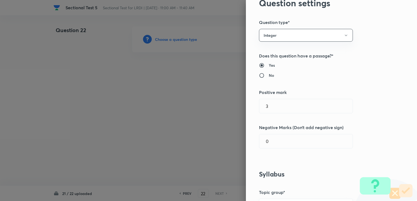
scroll to position [27, 0]
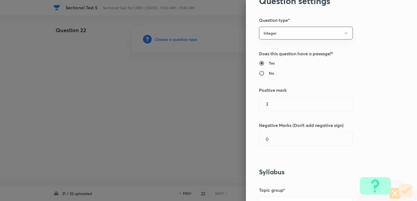
click at [189, 71] on div at bounding box center [208, 100] width 417 height 201
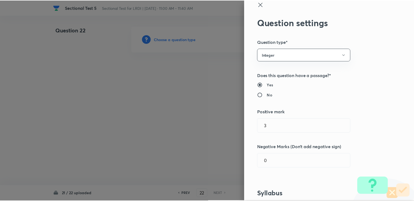
scroll to position [0, 0]
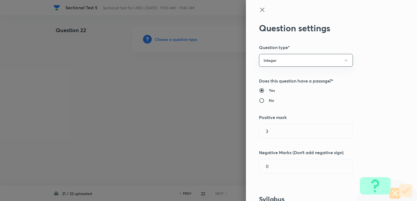
click at [149, 67] on div at bounding box center [208, 100] width 417 height 201
click at [261, 7] on icon at bounding box center [262, 10] width 7 height 7
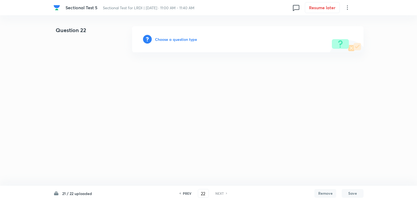
click at [188, 192] on h6 "PREV" at bounding box center [187, 193] width 8 height 5
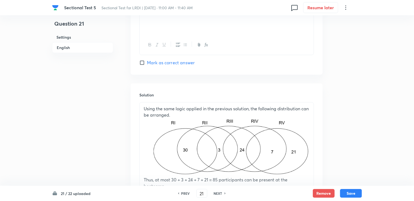
scroll to position [842, 0]
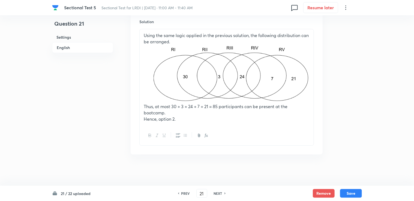
click at [218, 195] on h6 "NEXT" at bounding box center [218, 193] width 8 height 5
type input "22"
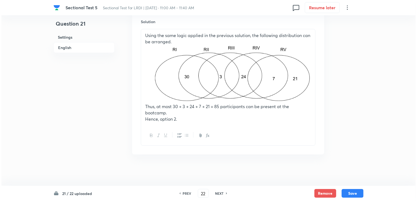
scroll to position [0, 0]
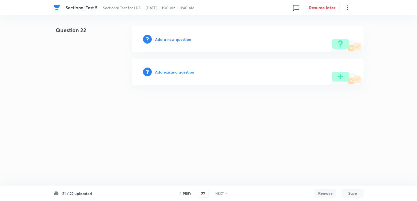
click at [184, 38] on h6 "Add a new question" at bounding box center [173, 40] width 36 height 6
click at [184, 38] on h6 "Choose a question type" at bounding box center [176, 40] width 42 height 6
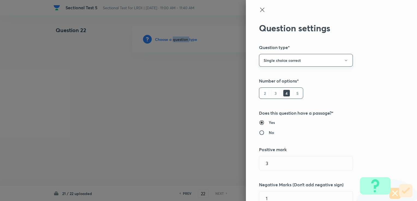
click at [334, 58] on button "Single choice correct" at bounding box center [306, 60] width 94 height 13
click at [329, 62] on div at bounding box center [208, 100] width 417 height 201
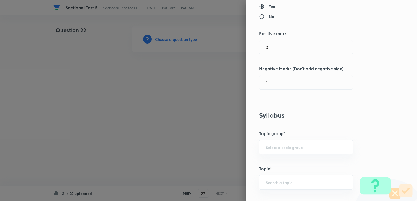
scroll to position [218, 0]
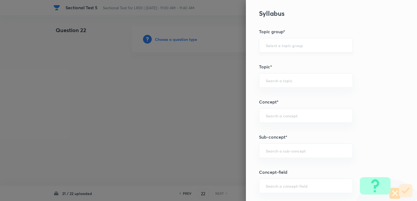
click at [272, 48] on div "​" at bounding box center [306, 45] width 94 height 14
click at [273, 42] on div "​" at bounding box center [306, 45] width 94 height 14
drag, startPoint x: 270, startPoint y: 49, endPoint x: 268, endPoint y: 46, distance: 3.6
click at [270, 49] on div "​" at bounding box center [306, 45] width 94 height 14
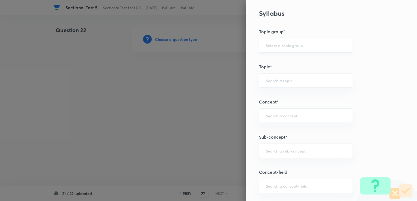
click at [268, 45] on input "text" at bounding box center [305, 45] width 80 height 5
click at [265, 56] on li "DI and LR" at bounding box center [301, 60] width 93 height 10
type input "DI and LR"
click at [268, 86] on div "​" at bounding box center [306, 80] width 94 height 14
click at [265, 96] on li "Logical Reasoning" at bounding box center [301, 95] width 93 height 10
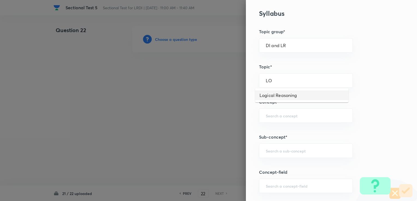
type input "Logical Reasoning"
drag, startPoint x: 268, startPoint y: 110, endPoint x: 261, endPoint y: 108, distance: 7.4
click at [267, 110] on div "​" at bounding box center [306, 115] width 94 height 14
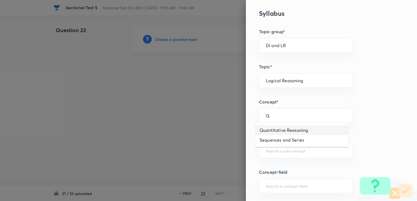
click at [283, 131] on li "Quantitative Reasoning" at bounding box center [301, 130] width 93 height 10
type input "Quantitative Reasoning"
drag, startPoint x: 274, startPoint y: 155, endPoint x: 275, endPoint y: 149, distance: 6.6
click at [274, 154] on div "​" at bounding box center [306, 151] width 94 height 14
click at [275, 149] on input "text" at bounding box center [305, 150] width 80 height 5
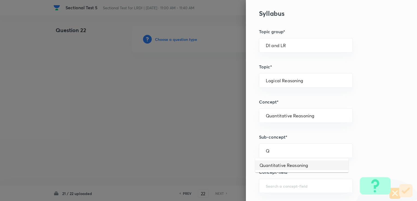
drag, startPoint x: 262, startPoint y: 168, endPoint x: 262, endPoint y: 165, distance: 3.3
click at [262, 168] on li "Quantitative Reasoning" at bounding box center [301, 166] width 93 height 10
type input "Quantitative Reasoning"
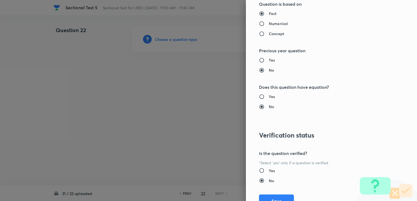
click at [260, 169] on input "Yes" at bounding box center [264, 170] width 10 height 5
radio input "true"
radio input "false"
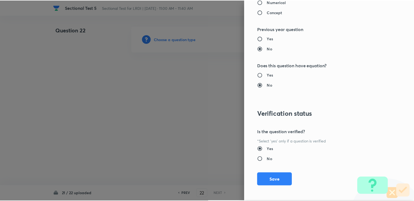
scroll to position [541, 0]
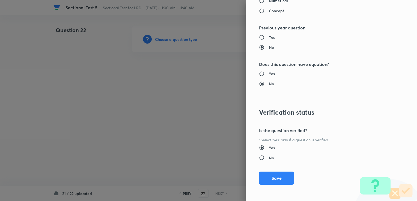
drag, startPoint x: 264, startPoint y: 172, endPoint x: 205, endPoint y: 151, distance: 62.6
click at [264, 172] on button "Save" at bounding box center [276, 178] width 35 height 13
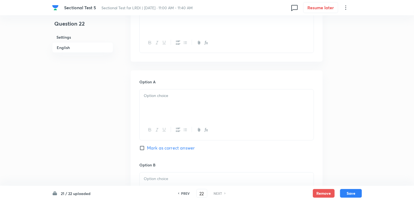
scroll to position [370, 0]
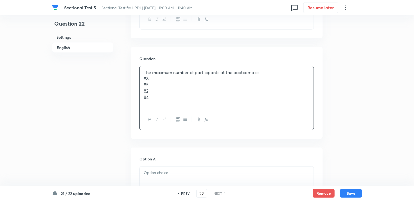
click at [141, 81] on div "The maximum number of participants at the bootcamp is: 88 85 82 84" at bounding box center [227, 88] width 174 height 44
drag, startPoint x: 143, startPoint y: 79, endPoint x: 158, endPoint y: 100, distance: 25.6
click at [158, 100] on div "The maximum number of participants at the bootcamp is: 88 85 82 84" at bounding box center [227, 88] width 174 height 44
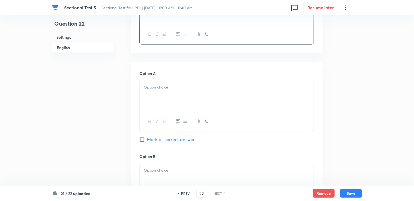
scroll to position [452, 0]
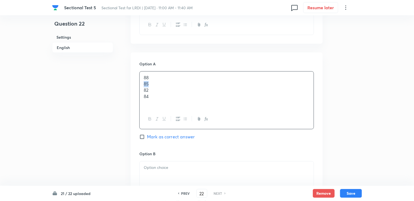
drag, startPoint x: 142, startPoint y: 82, endPoint x: 164, endPoint y: 86, distance: 22.6
click at [164, 86] on div "88 85 82 84" at bounding box center [227, 91] width 174 height 38
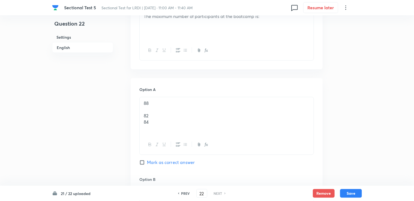
scroll to position [425, 0]
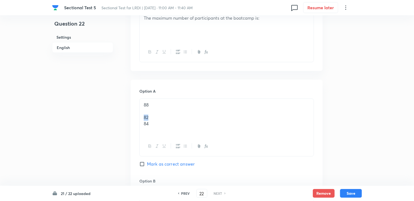
drag, startPoint x: 143, startPoint y: 116, endPoint x: 162, endPoint y: 119, distance: 19.4
click at [162, 119] on div "88 82 84" at bounding box center [227, 118] width 174 height 38
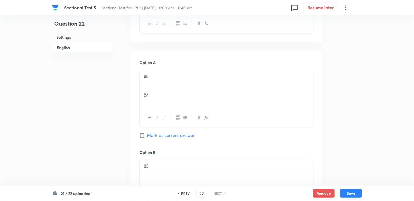
scroll to position [452, 0]
drag, startPoint x: 143, startPoint y: 95, endPoint x: 162, endPoint y: 96, distance: 19.1
click at [162, 96] on p "84" at bounding box center [227, 97] width 166 height 6
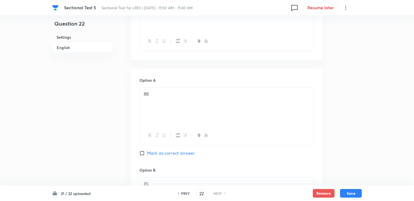
scroll to position [370, 0]
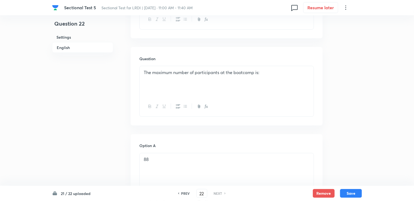
click at [145, 71] on p "The maximum number of participants at the bootcamp is:" at bounding box center [227, 73] width 166 height 6
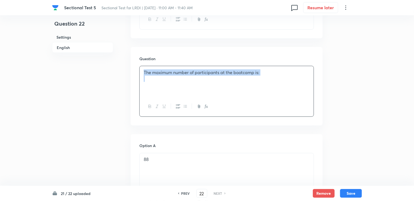
drag, startPoint x: 143, startPoint y: 74, endPoint x: 304, endPoint y: 90, distance: 161.7
click at [304, 90] on div "The maximum number of participants at the bootcamp is:" at bounding box center [227, 81] width 174 height 31
click at [151, 109] on button "button" at bounding box center [149, 106] width 7 height 7
click at [139, 77] on div "The maximum number of participants at the bootcamp is:" at bounding box center [226, 91] width 174 height 51
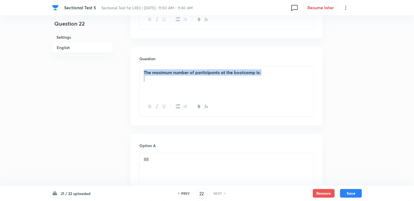
drag, startPoint x: 140, startPoint y: 75, endPoint x: 271, endPoint y: 95, distance: 133.4
click at [271, 95] on div "The maximum number of participants at the bootcamp is:" at bounding box center [227, 81] width 174 height 31
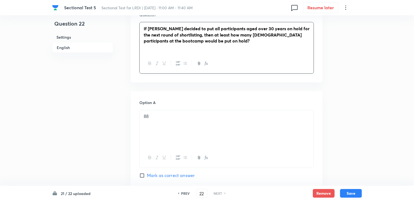
scroll to position [425, 0]
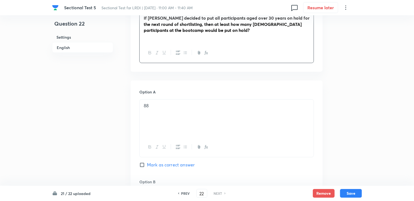
click at [150, 106] on p "88" at bounding box center [227, 106] width 166 height 6
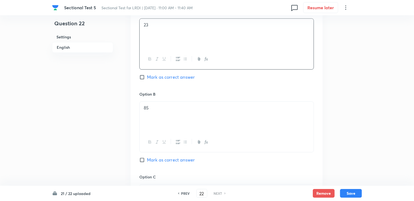
scroll to position [506, 0]
click at [150, 112] on div "85" at bounding box center [227, 116] width 174 height 31
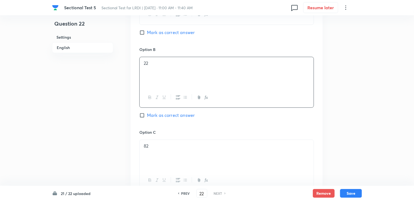
scroll to position [561, 0]
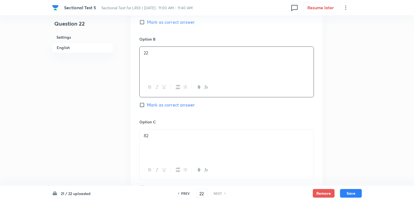
click at [167, 131] on div "82" at bounding box center [227, 144] width 174 height 31
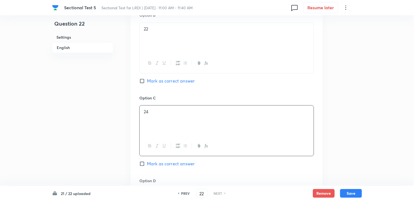
scroll to position [643, 0]
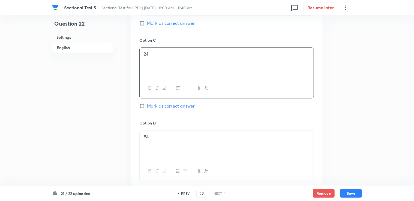
click at [154, 139] on p "84" at bounding box center [227, 137] width 166 height 6
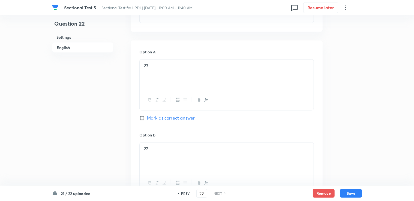
scroll to position [534, 0]
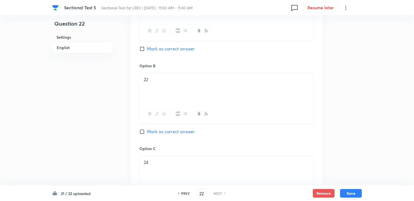
click at [159, 126] on div "Option B 22 Mark as correct answer" at bounding box center [226, 104] width 174 height 83
click at [159, 132] on span "Mark as correct answer" at bounding box center [171, 131] width 48 height 7
click at [147, 132] on input "Mark as correct answer" at bounding box center [143, 131] width 8 height 5
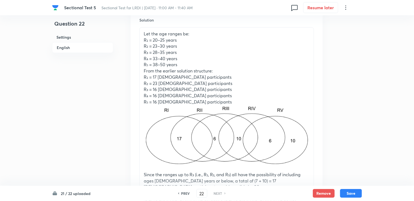
scroll to position [861, 0]
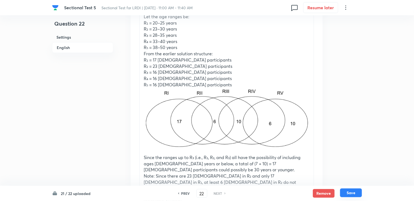
click at [357, 196] on button "Save" at bounding box center [351, 193] width 22 height 9
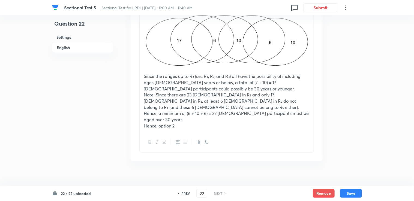
scroll to position [943, 0]
click at [351, 197] on button "Save" at bounding box center [351, 193] width 22 height 9
checkbox input "true"
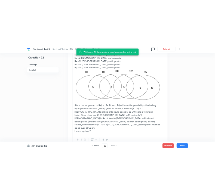
scroll to position [888, 0]
